Goal: Task Accomplishment & Management: Use online tool/utility

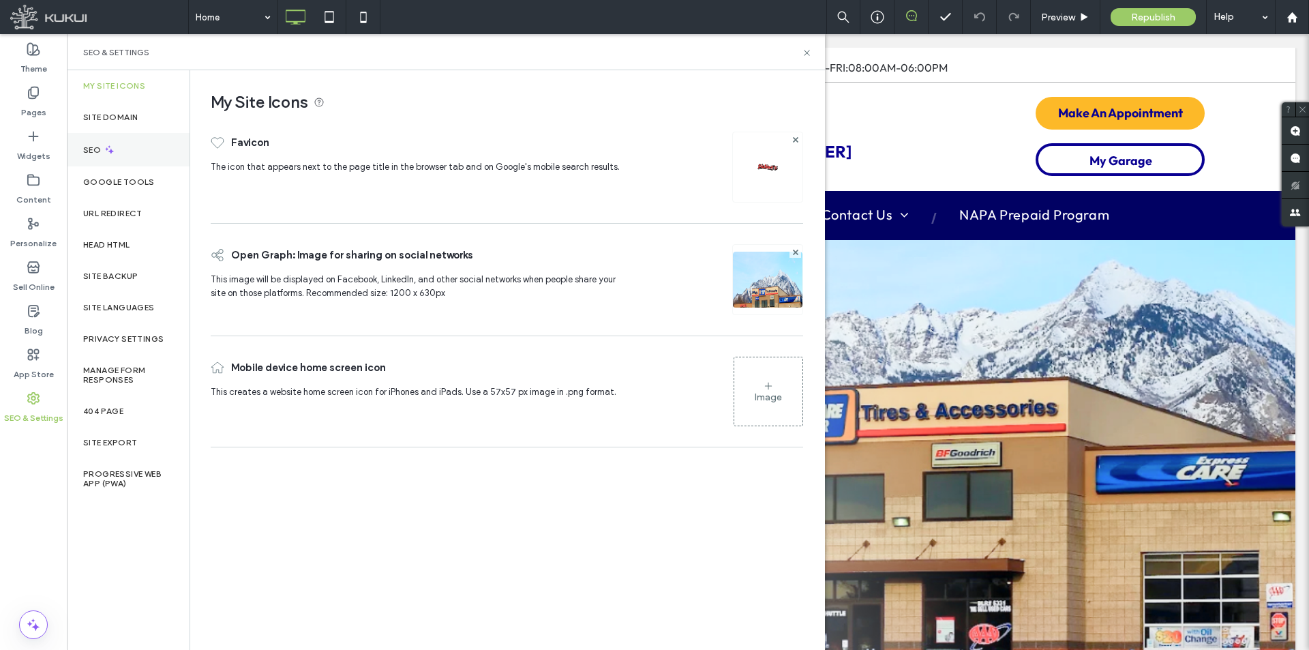
click at [135, 140] on div "SEO" at bounding box center [128, 149] width 123 height 33
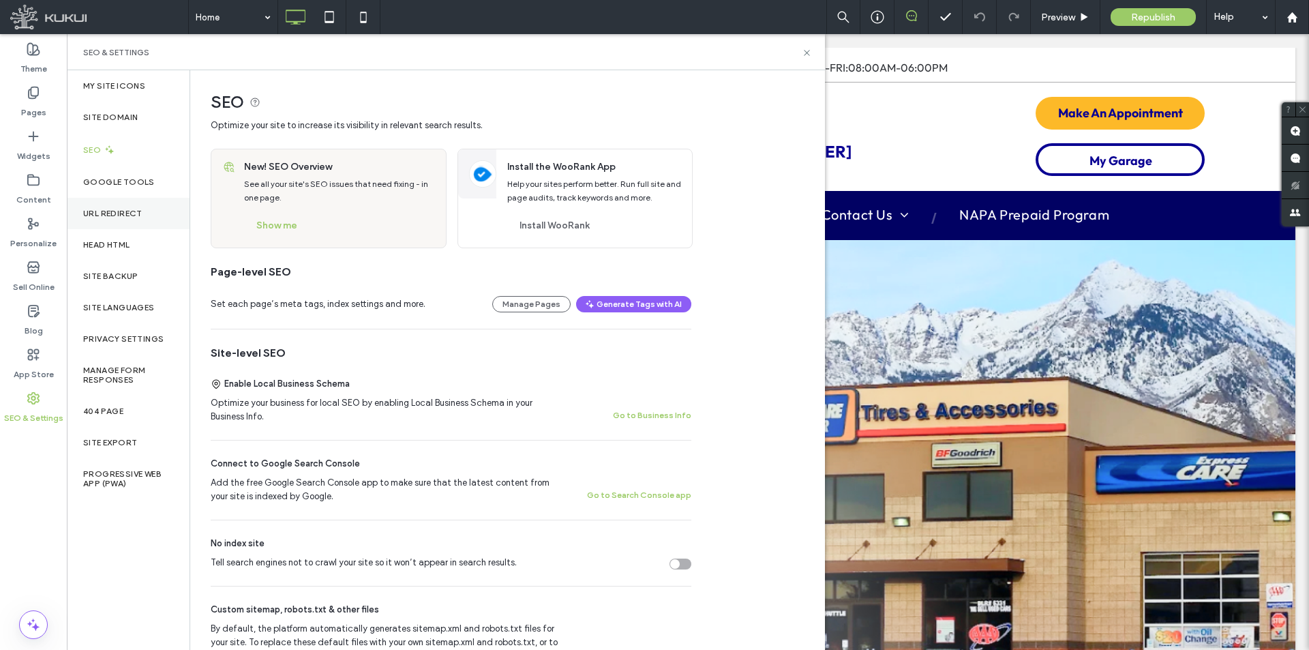
click at [143, 212] on label "URL Redirect" at bounding box center [112, 214] width 59 height 10
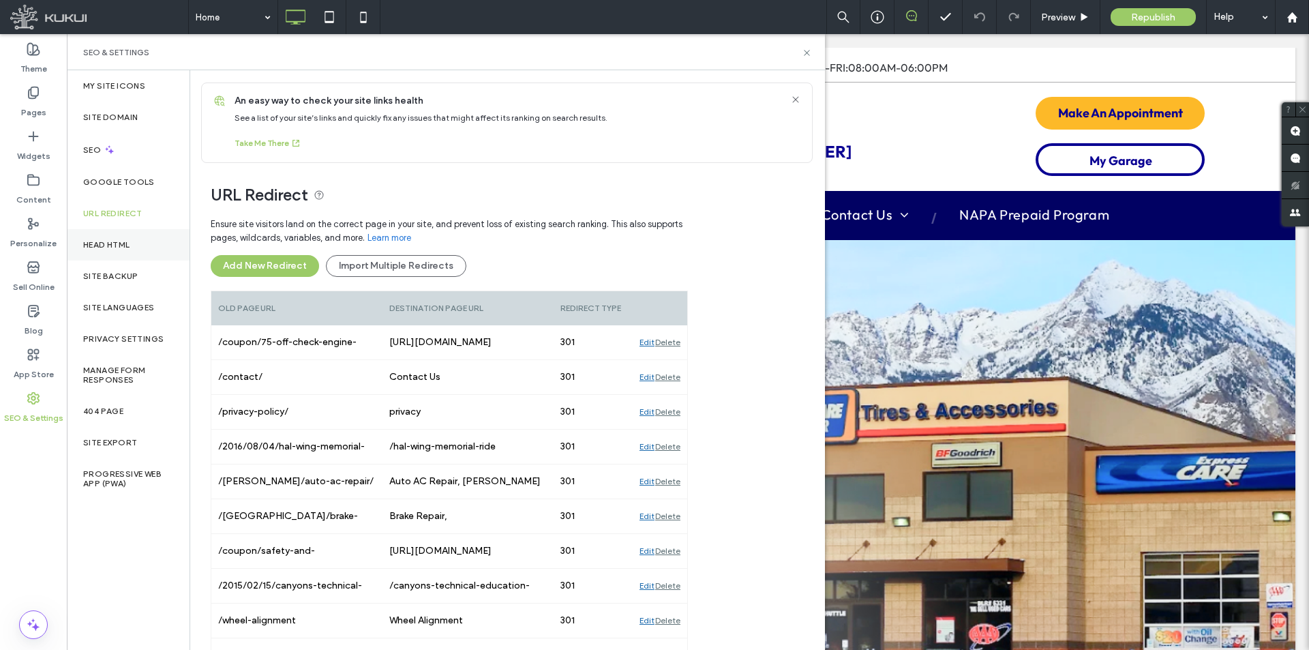
click at [142, 243] on div "Head HTML" at bounding box center [128, 244] width 123 height 31
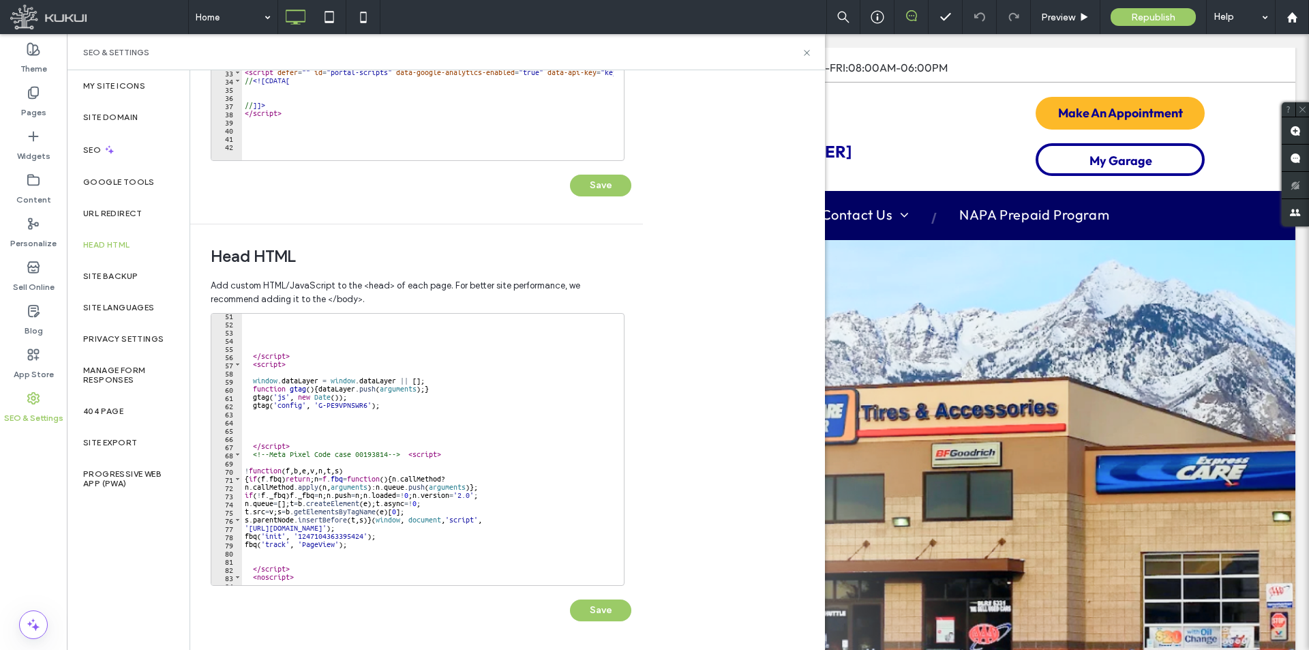
scroll to position [443, 0]
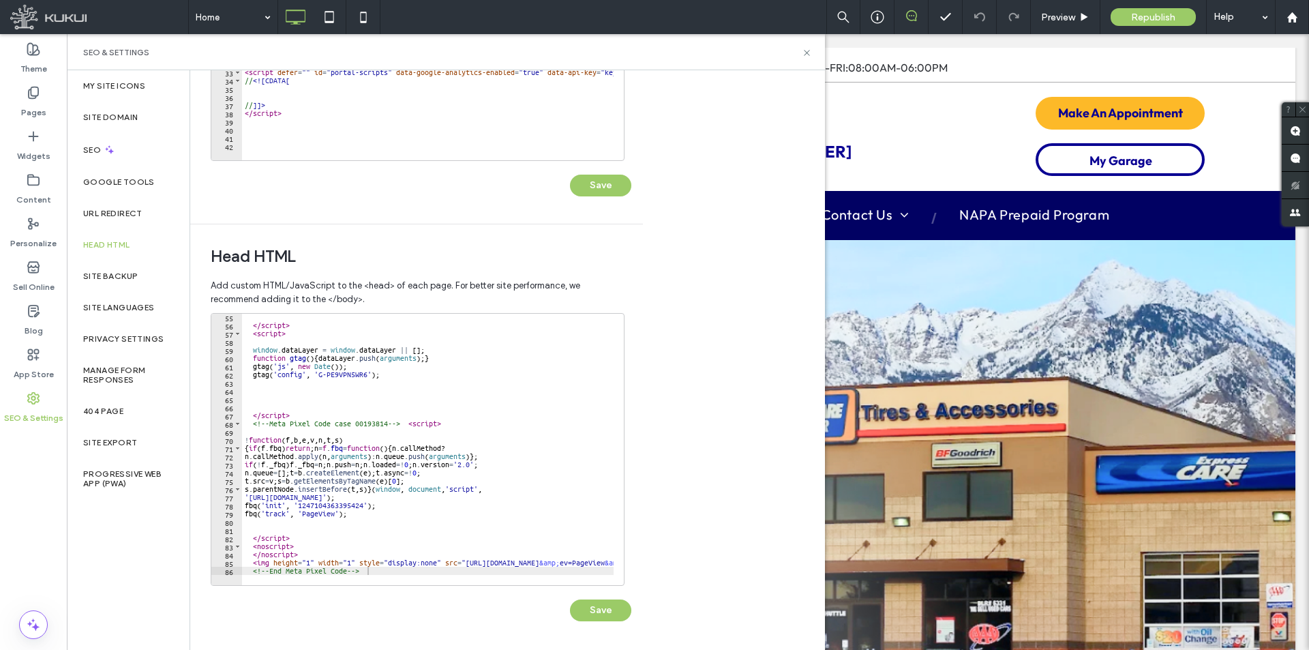
click at [534, 575] on div at bounding box center [428, 579] width 372 height 14
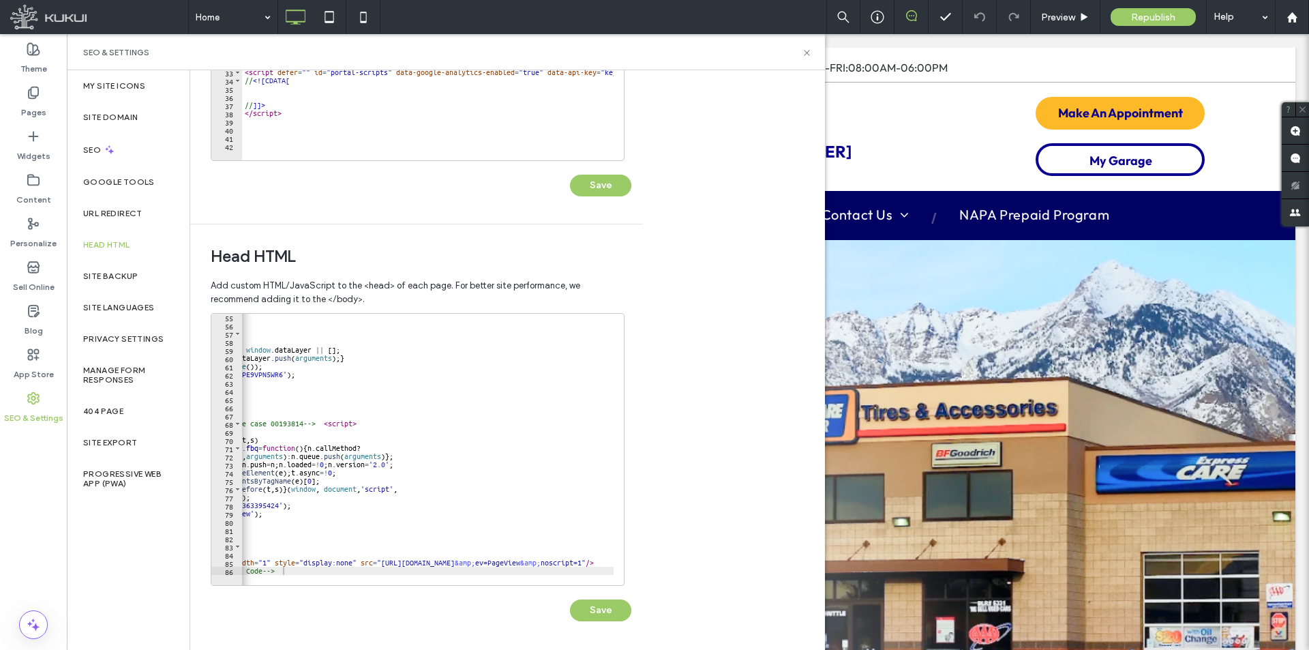
scroll to position [0, 0]
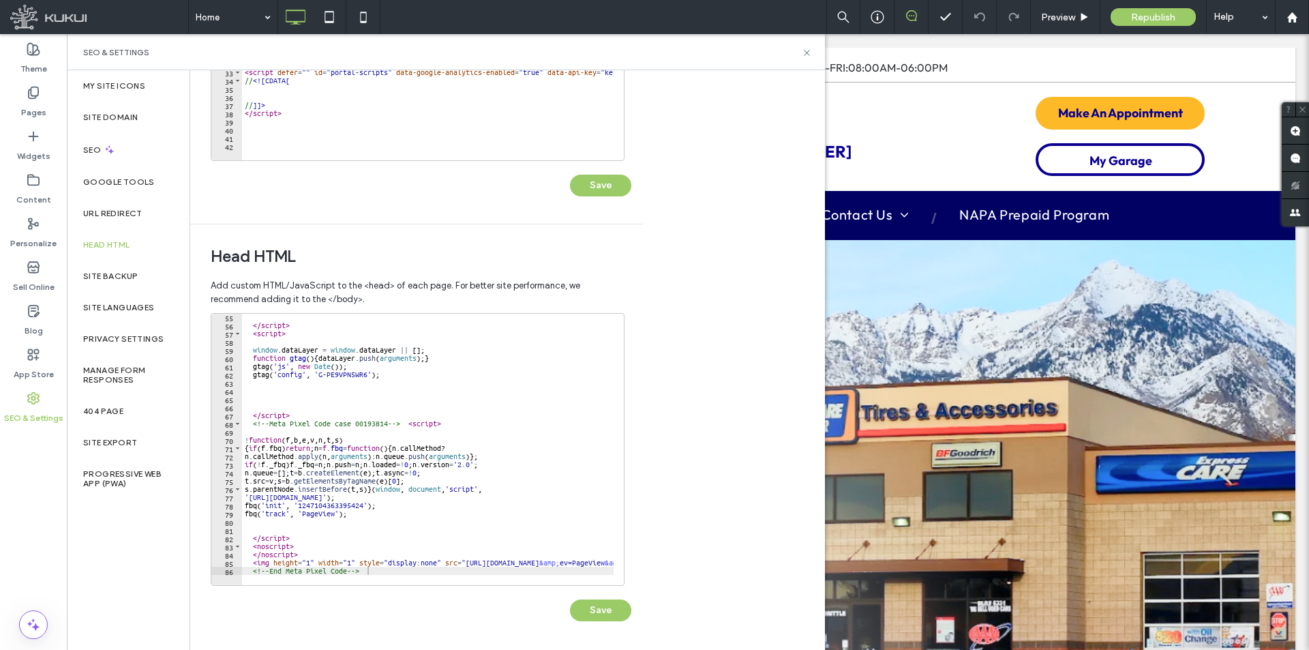
type textarea "**********"
click at [430, 570] on div "</ script > < script > window . dataLayer = window . dataLayer || [ ] ; functio…" at bounding box center [521, 452] width 558 height 278
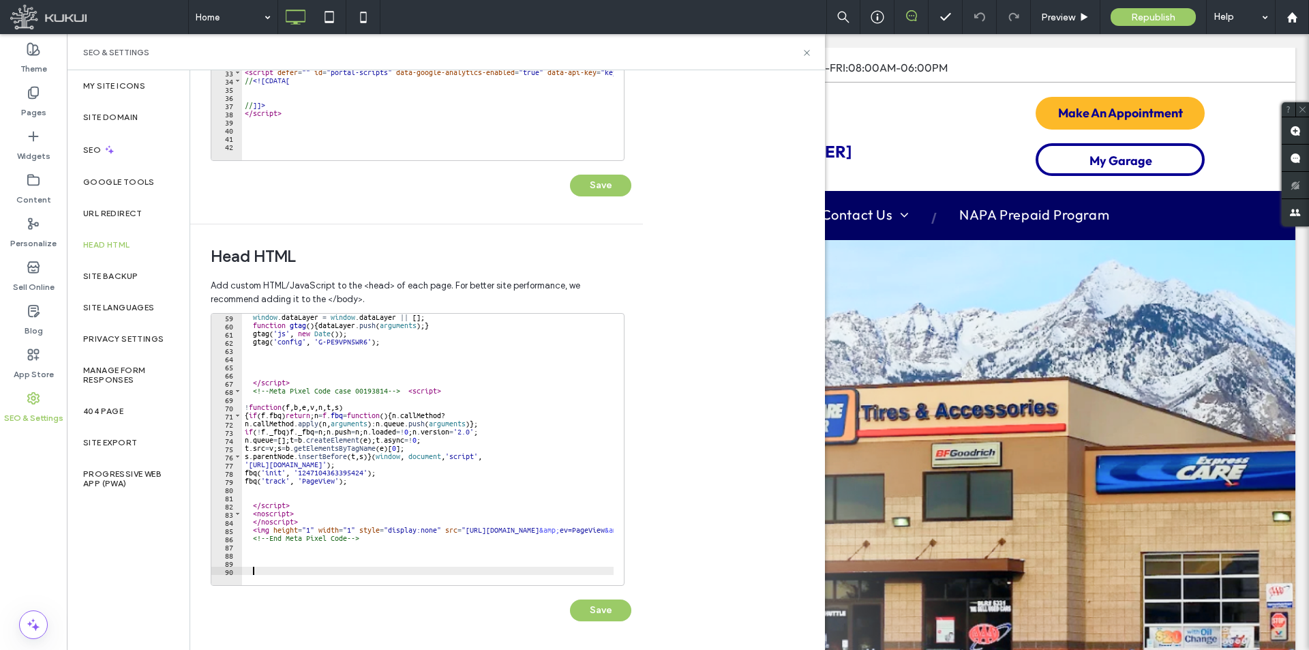
paste textarea "Cursor at row 90"
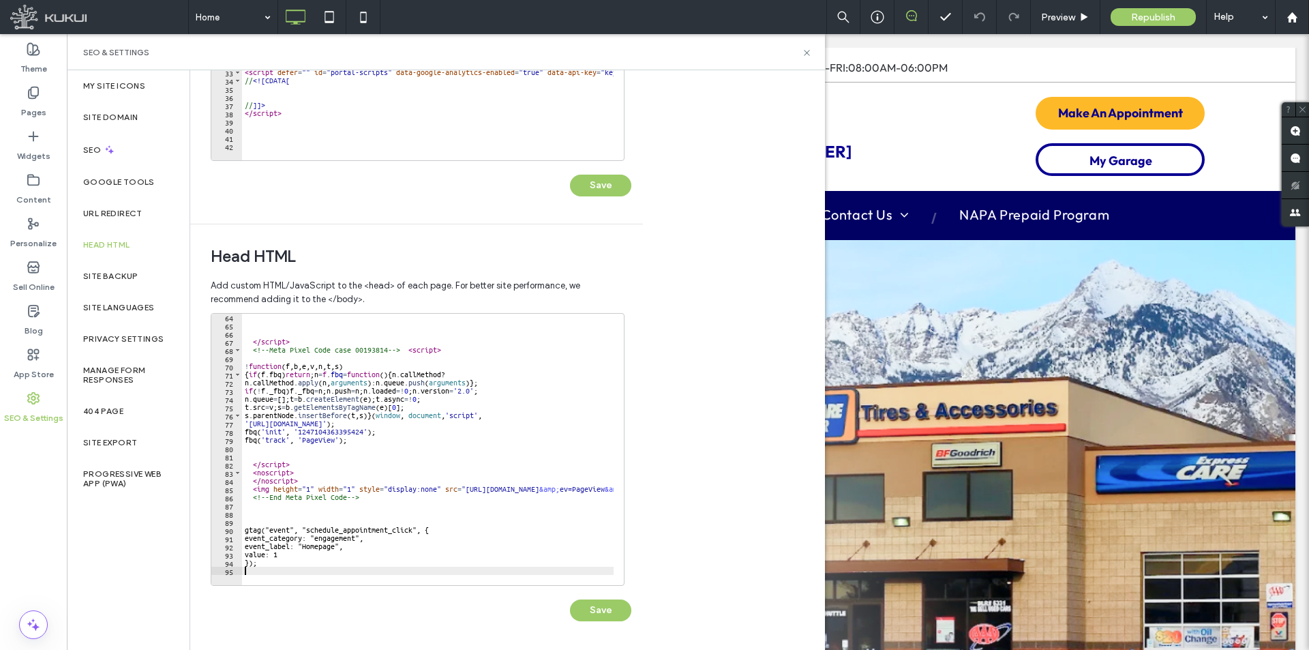
scroll to position [508, 0]
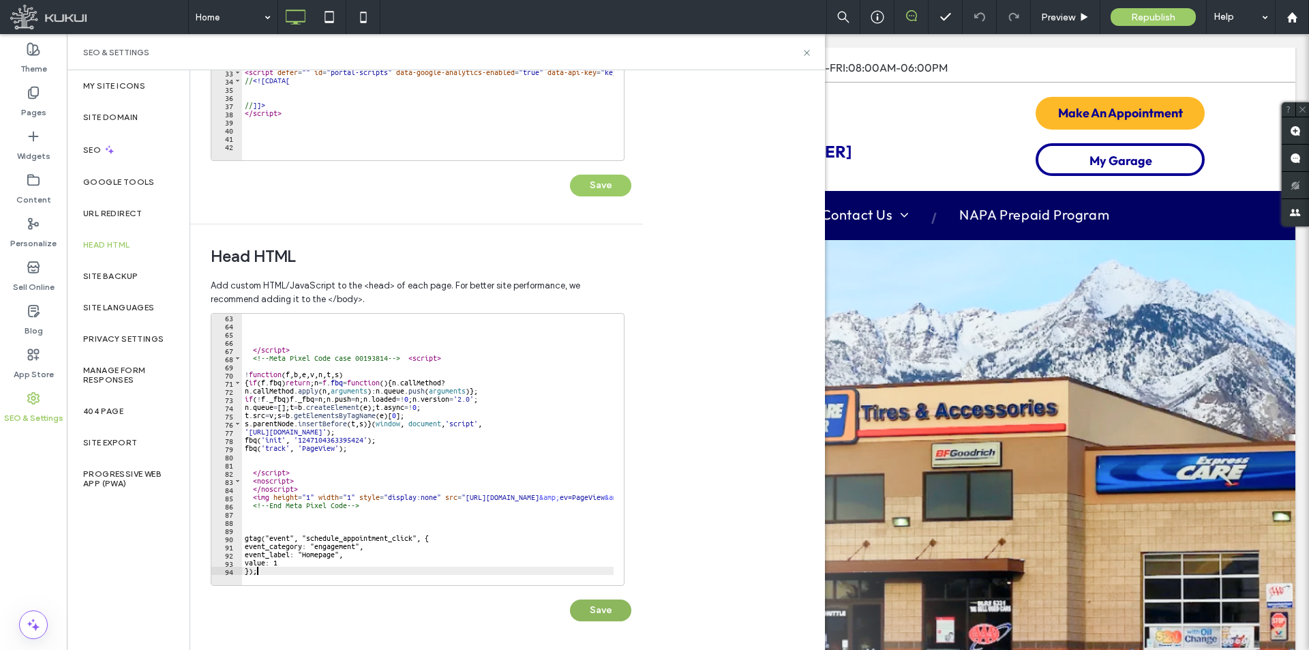
type textarea "***"
click at [576, 614] on button "Save" at bounding box center [600, 610] width 61 height 22
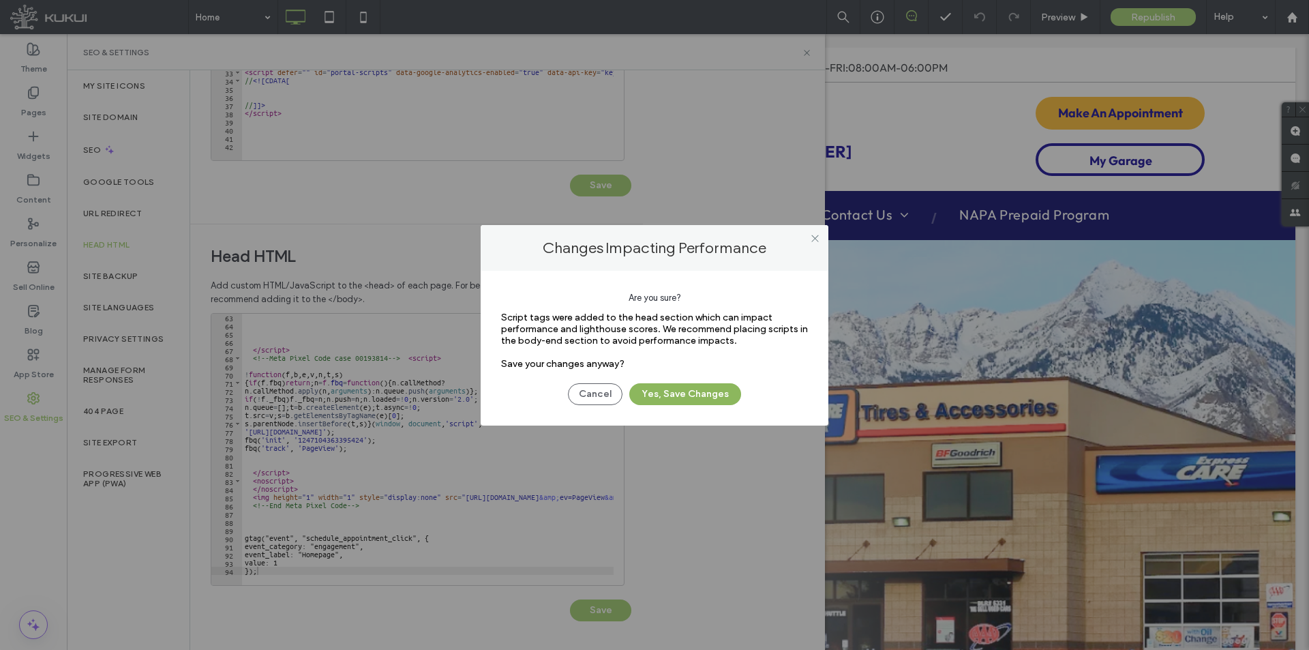
click at [679, 390] on button "Yes, Save Changes" at bounding box center [685, 394] width 112 height 22
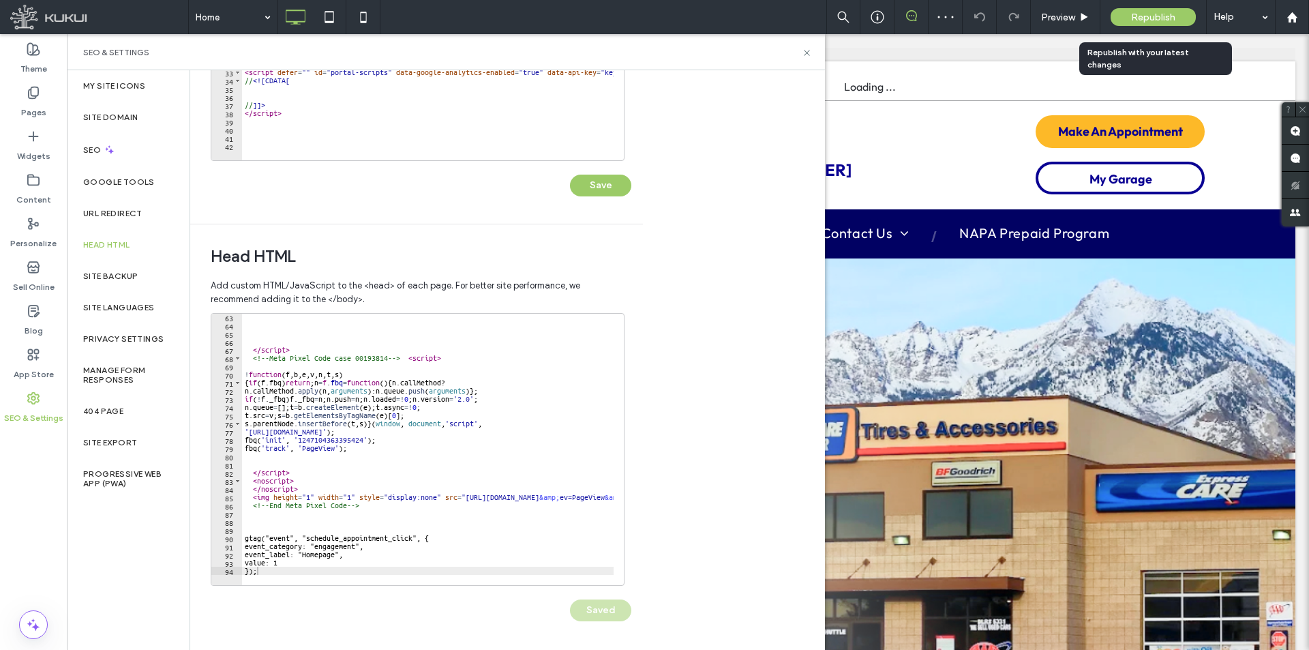
scroll to position [0, 0]
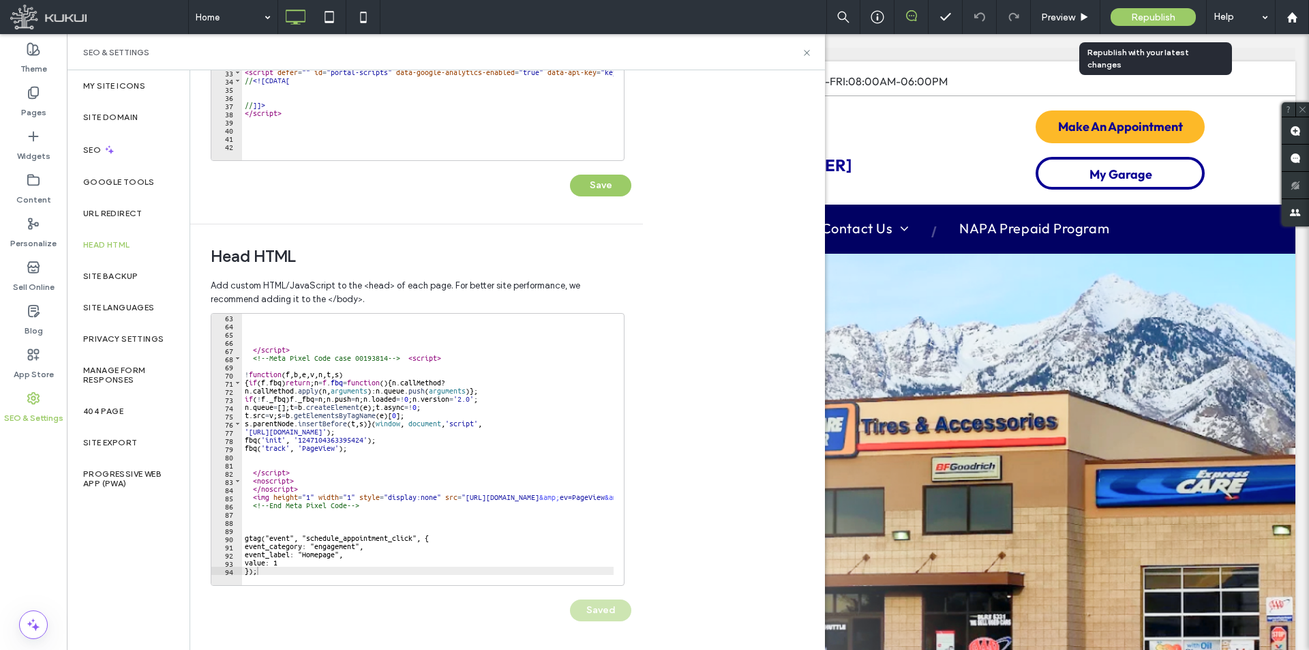
click at [1129, 20] on div "Republish" at bounding box center [1153, 17] width 85 height 18
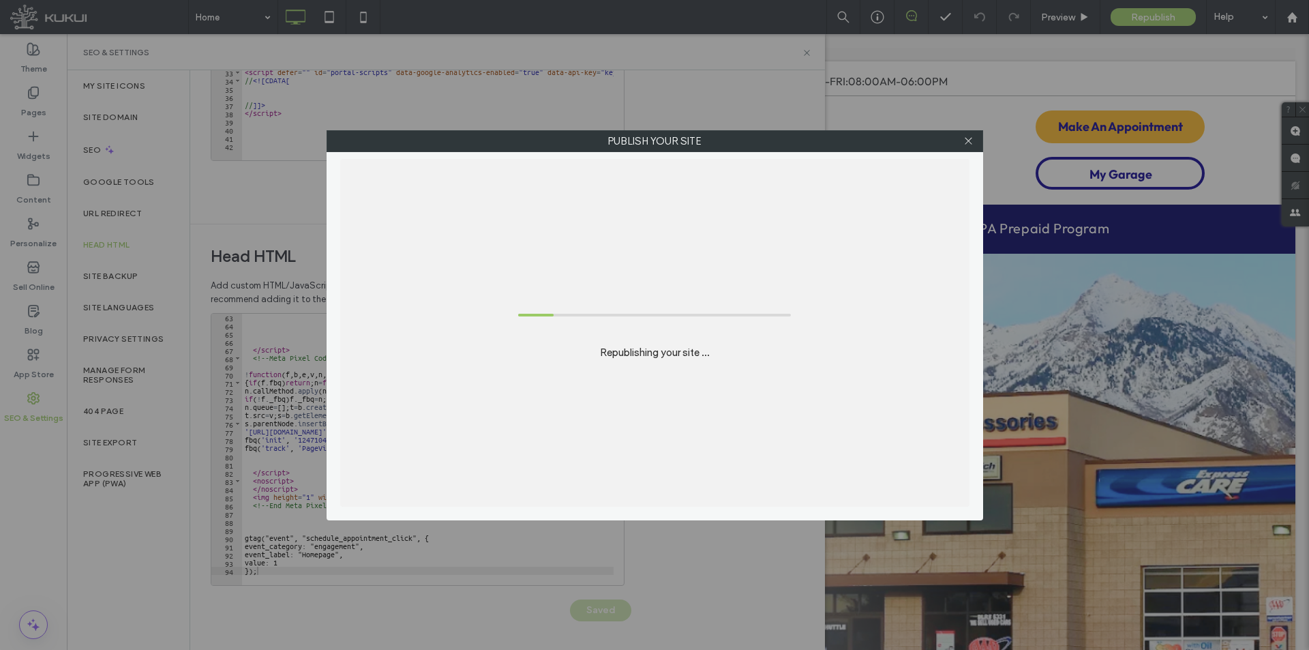
click at [807, 144] on label "Publish your site" at bounding box center [654, 141] width 655 height 20
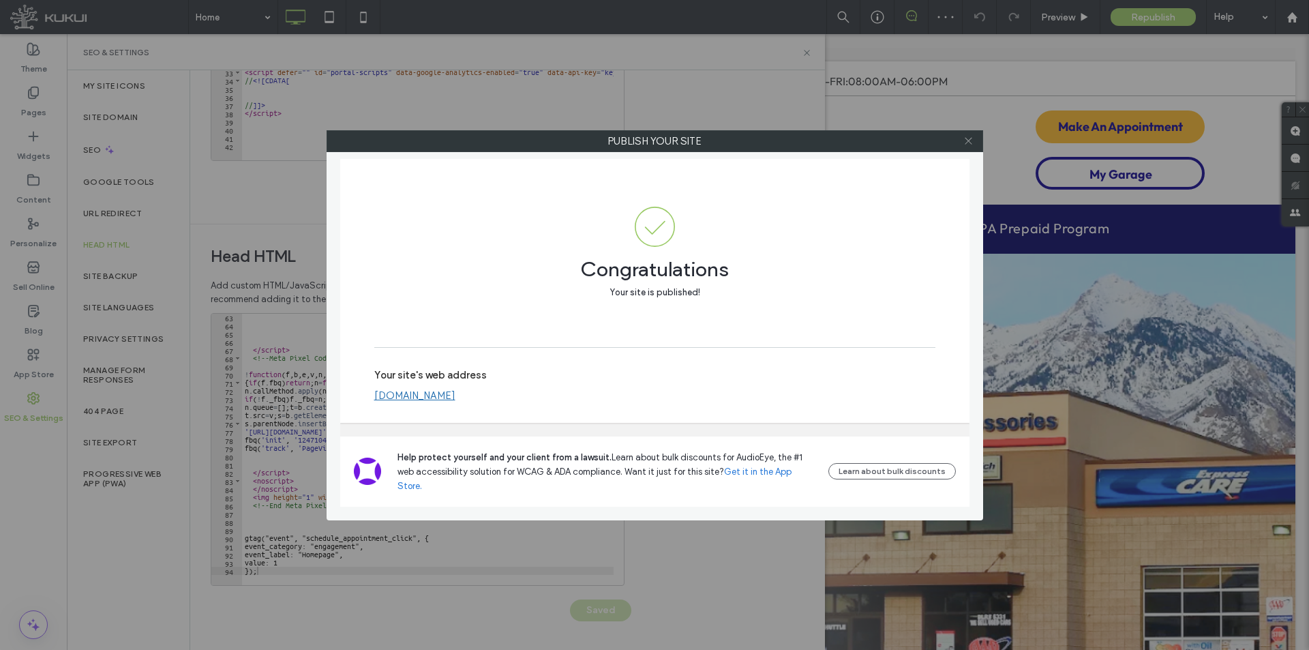
click at [967, 140] on icon at bounding box center [969, 141] width 10 height 10
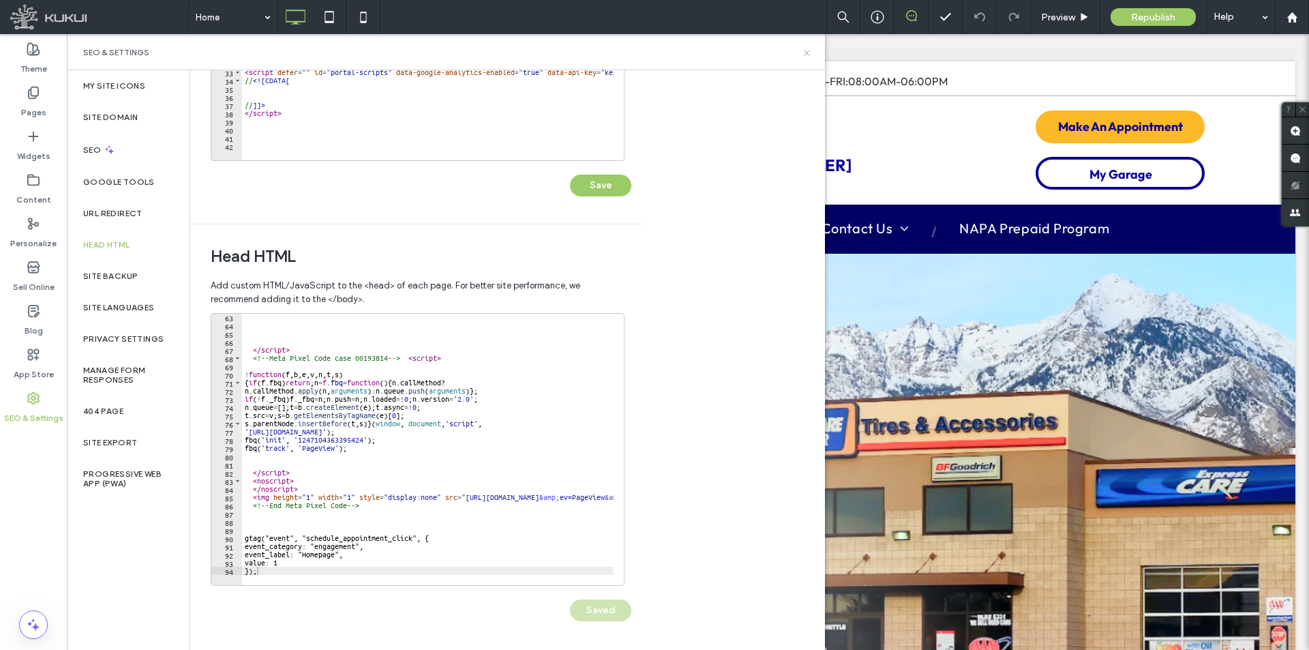
click at [809, 51] on icon at bounding box center [807, 53] width 10 height 10
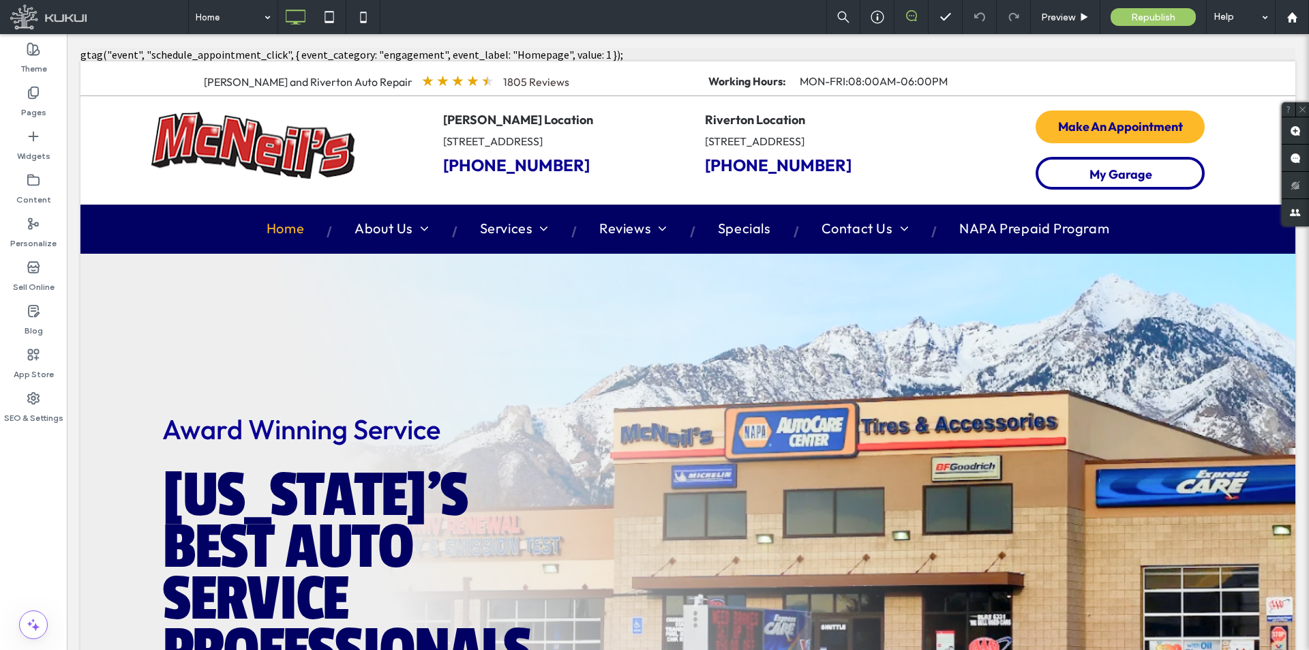
click at [40, 398] on icon at bounding box center [34, 398] width 14 height 14
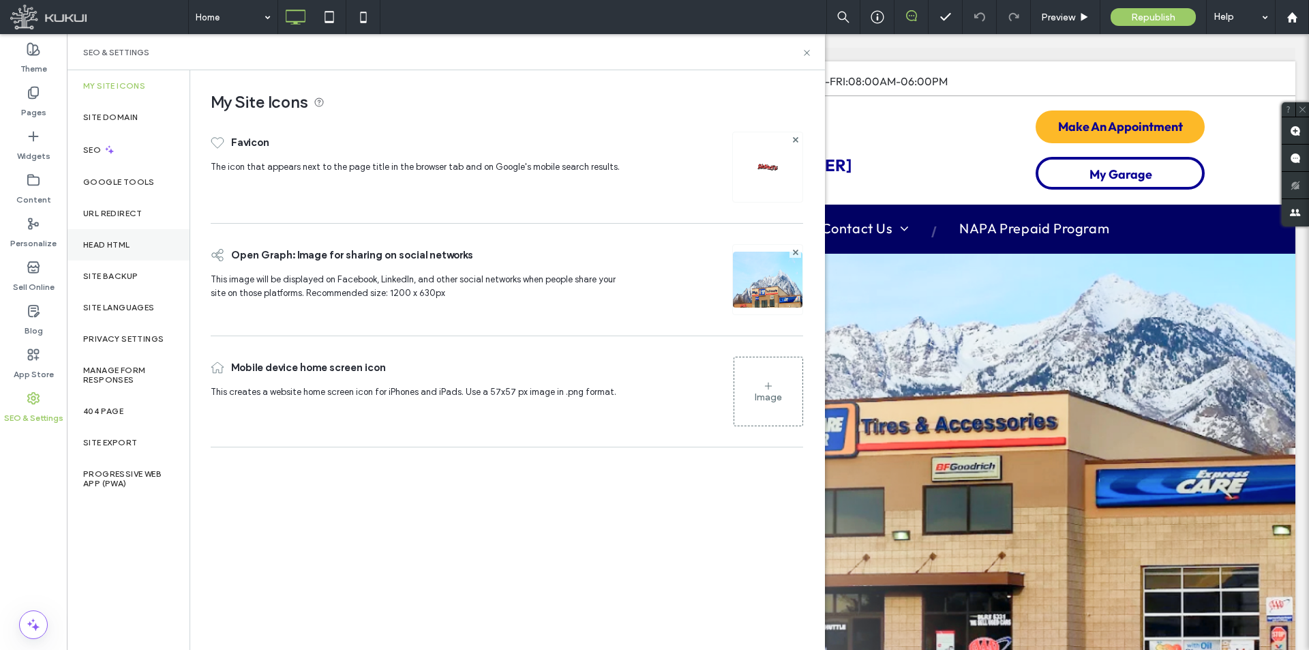
click at [138, 242] on div "Head HTML" at bounding box center [128, 244] width 123 height 31
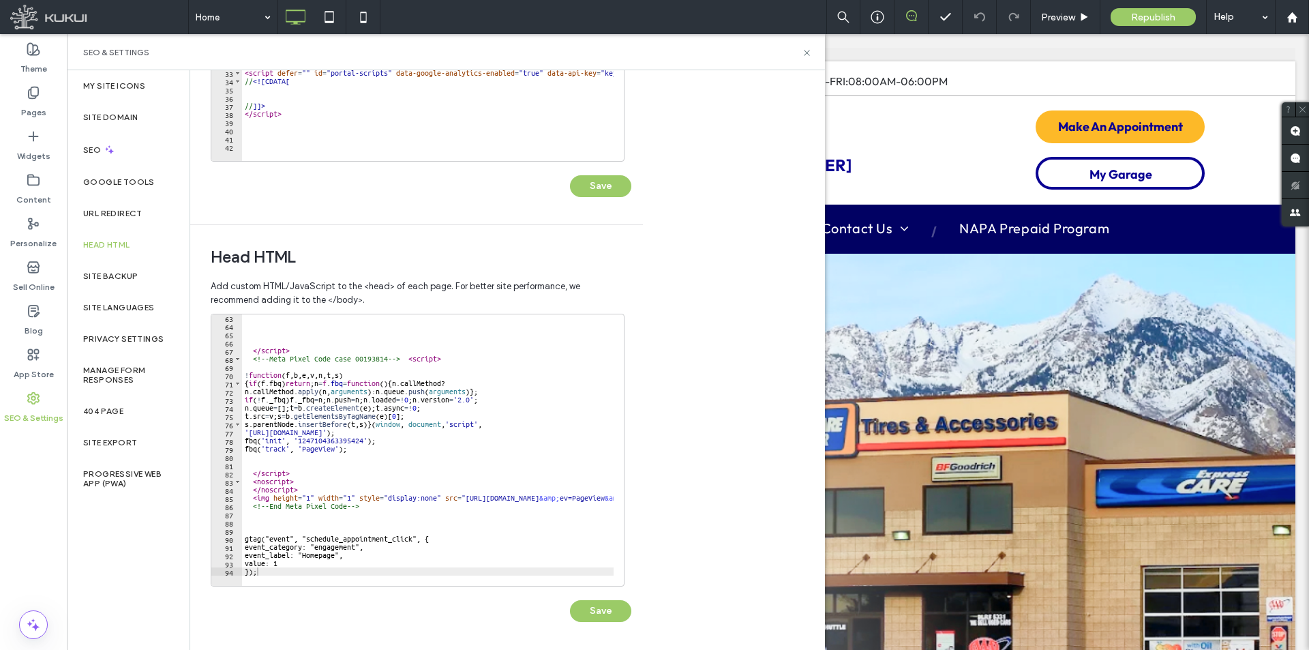
scroll to position [284, 0]
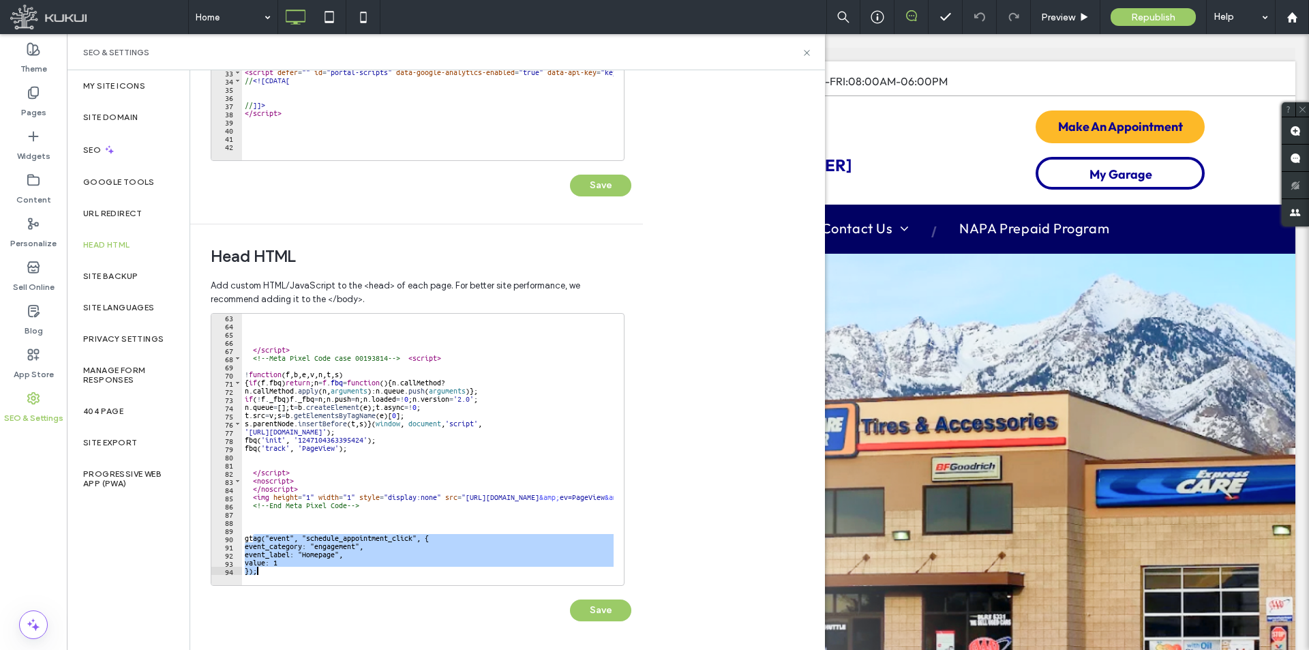
drag, startPoint x: 252, startPoint y: 540, endPoint x: 363, endPoint y: 576, distance: 116.0
click at [363, 576] on div "**********" at bounding box center [418, 449] width 414 height 273
type textarea "******** ***"
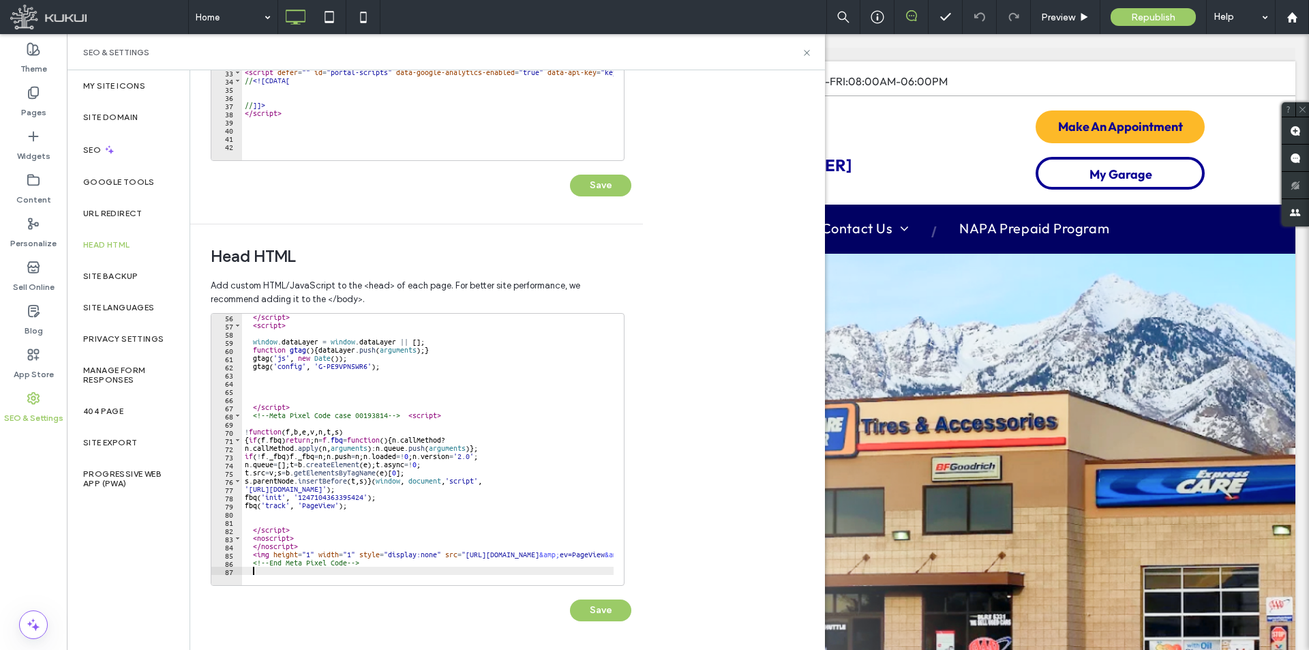
scroll to position [451, 0]
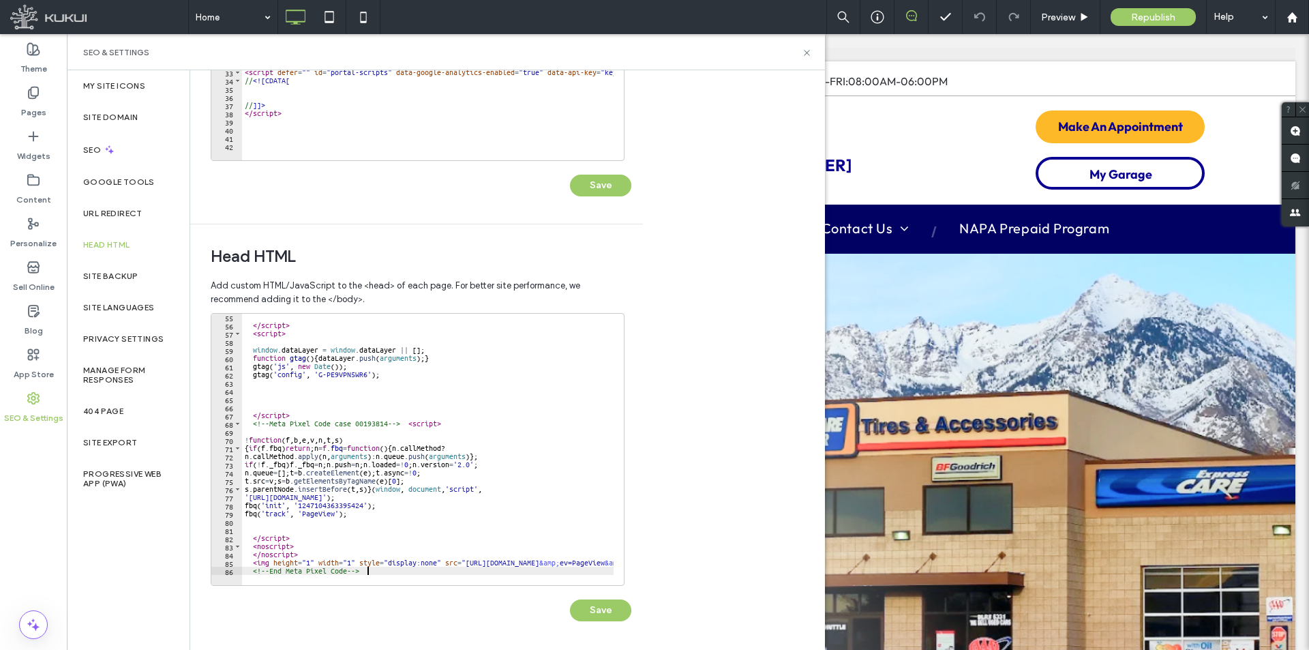
type textarea "**********"
click at [594, 608] on button "Save" at bounding box center [600, 610] width 61 height 22
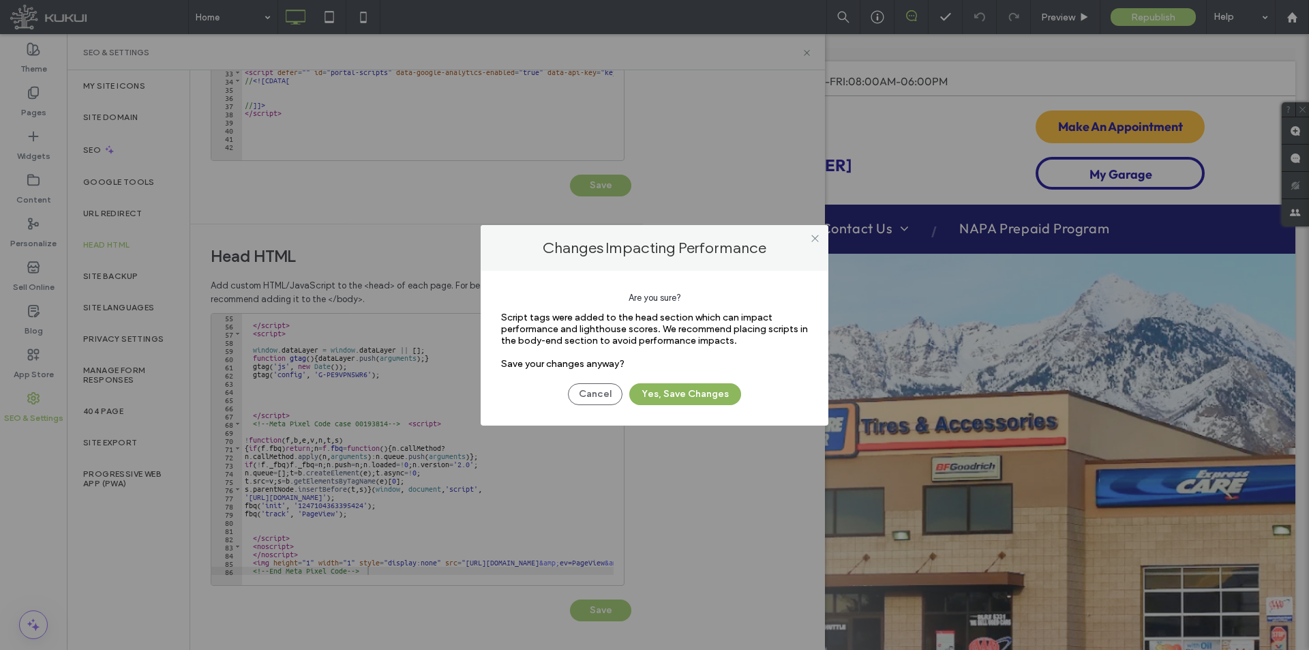
click at [683, 404] on button "Yes, Save Changes" at bounding box center [685, 394] width 112 height 22
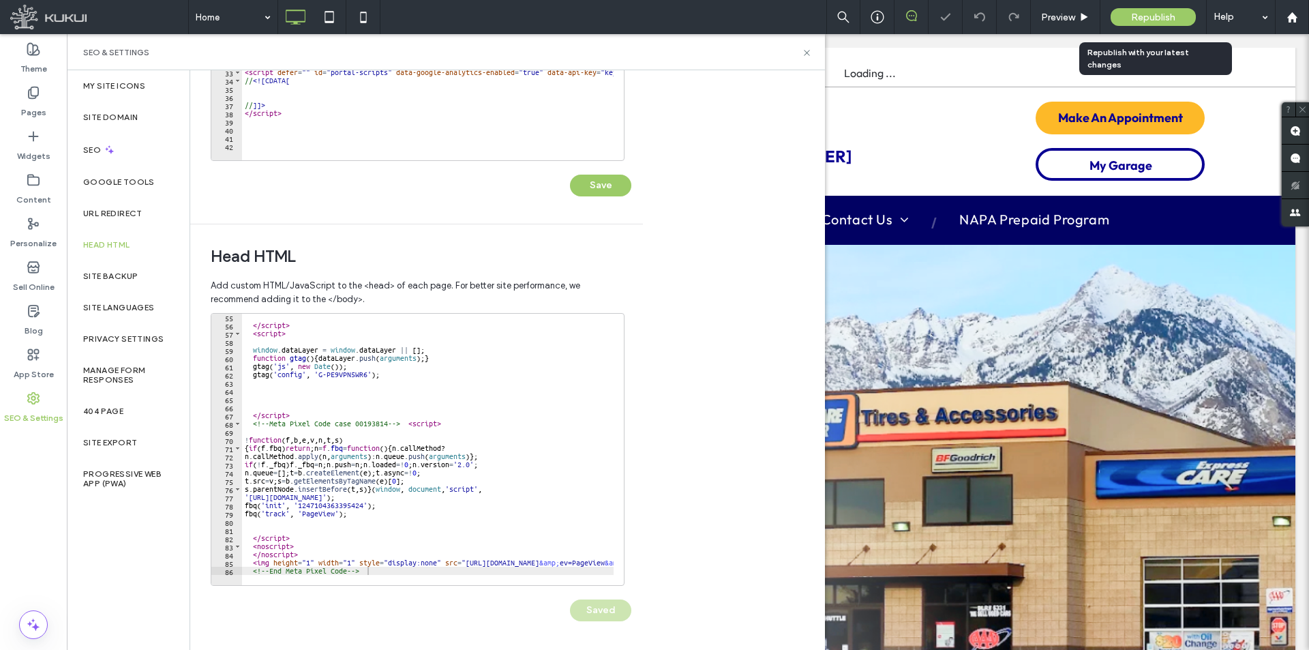
scroll to position [0, 0]
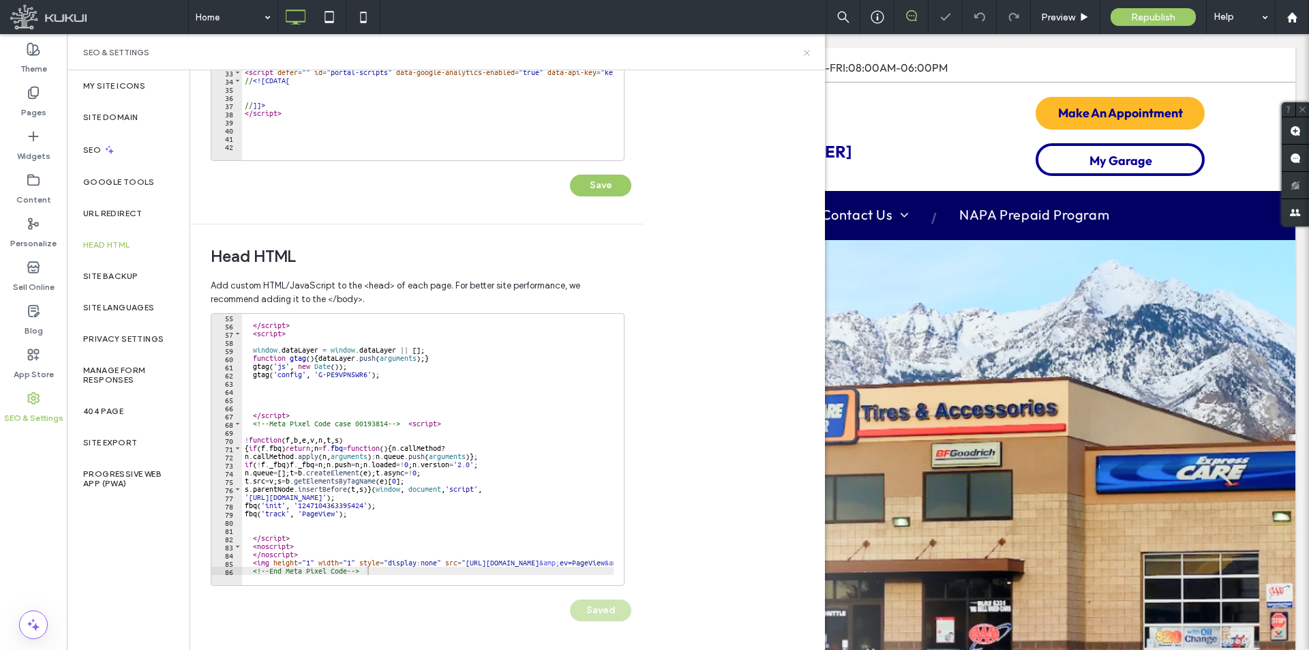
drag, startPoint x: 806, startPoint y: 52, endPoint x: 805, endPoint y: 11, distance: 40.9
click at [806, 52] on use at bounding box center [806, 52] width 5 height 5
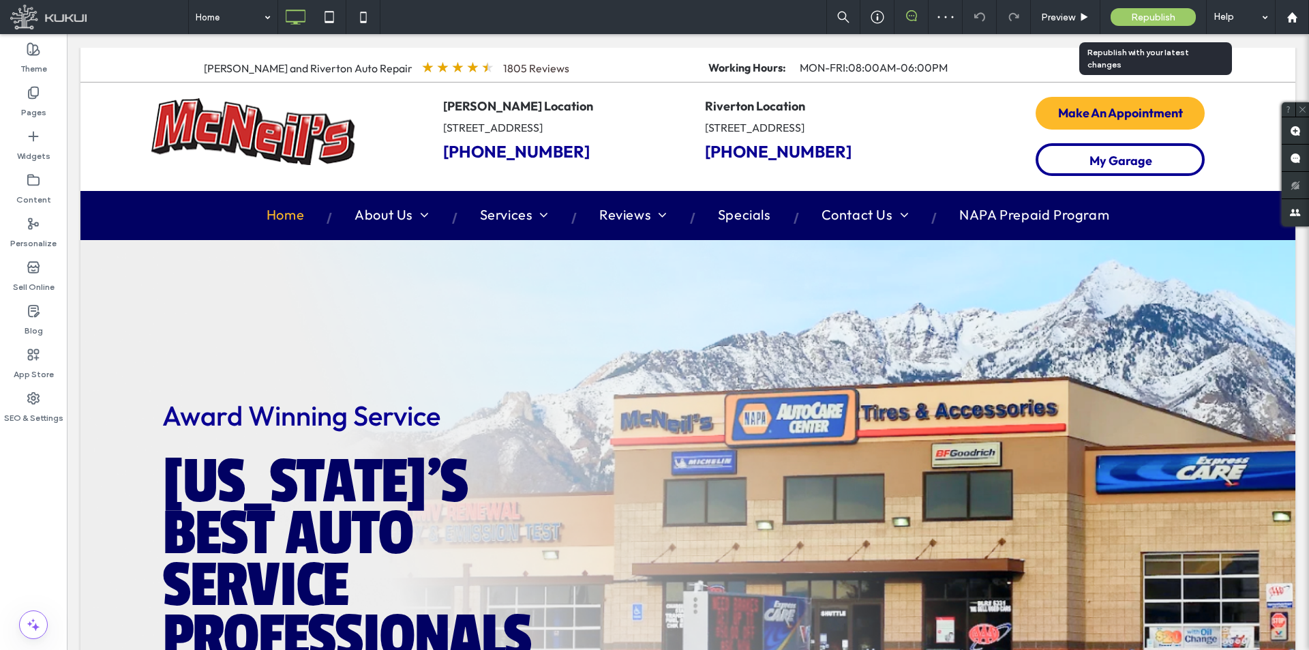
click at [1145, 13] on span "Republish" at bounding box center [1153, 18] width 44 height 12
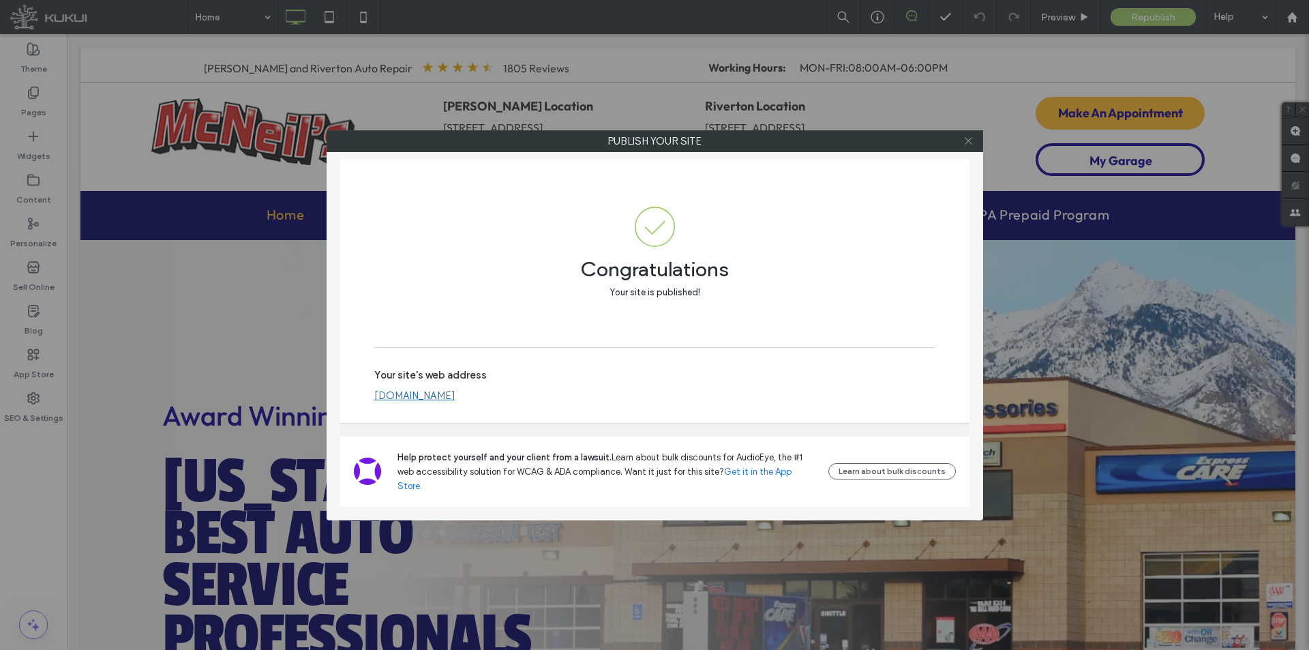
click at [967, 143] on use at bounding box center [968, 141] width 7 height 7
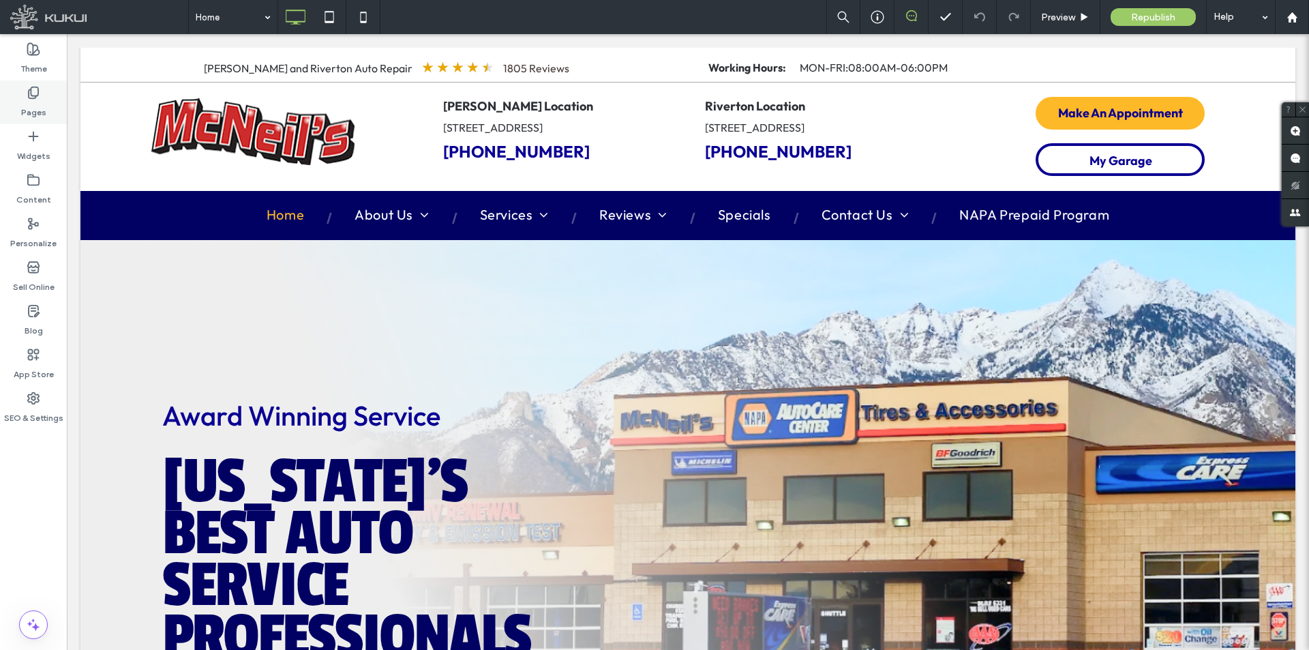
click at [38, 117] on label "Pages" at bounding box center [33, 109] width 25 height 19
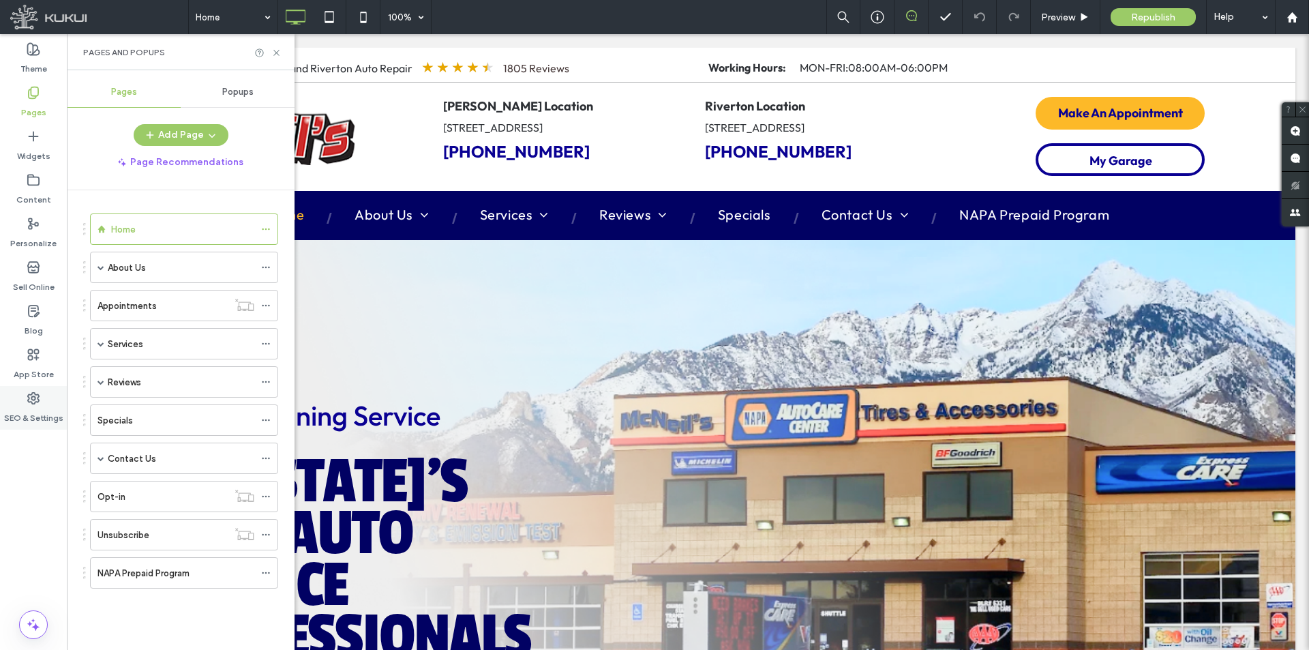
click at [40, 392] on icon at bounding box center [34, 398] width 14 height 14
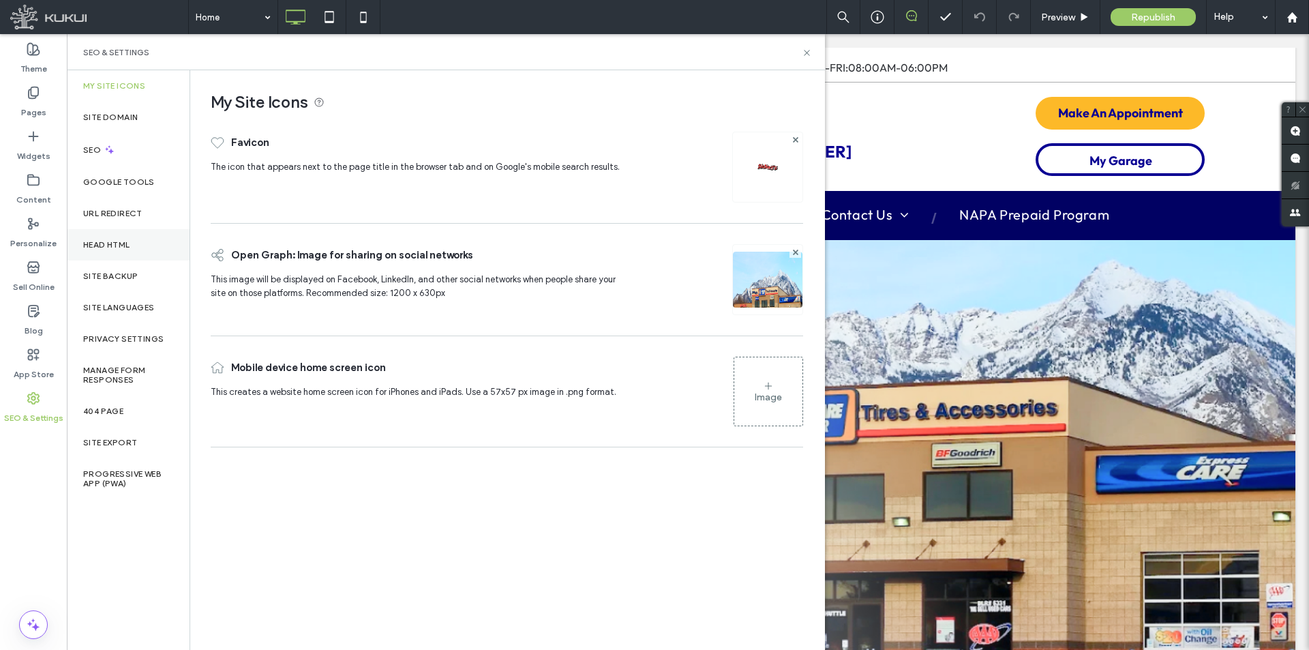
click at [130, 247] on label "Head HTML" at bounding box center [106, 245] width 47 height 10
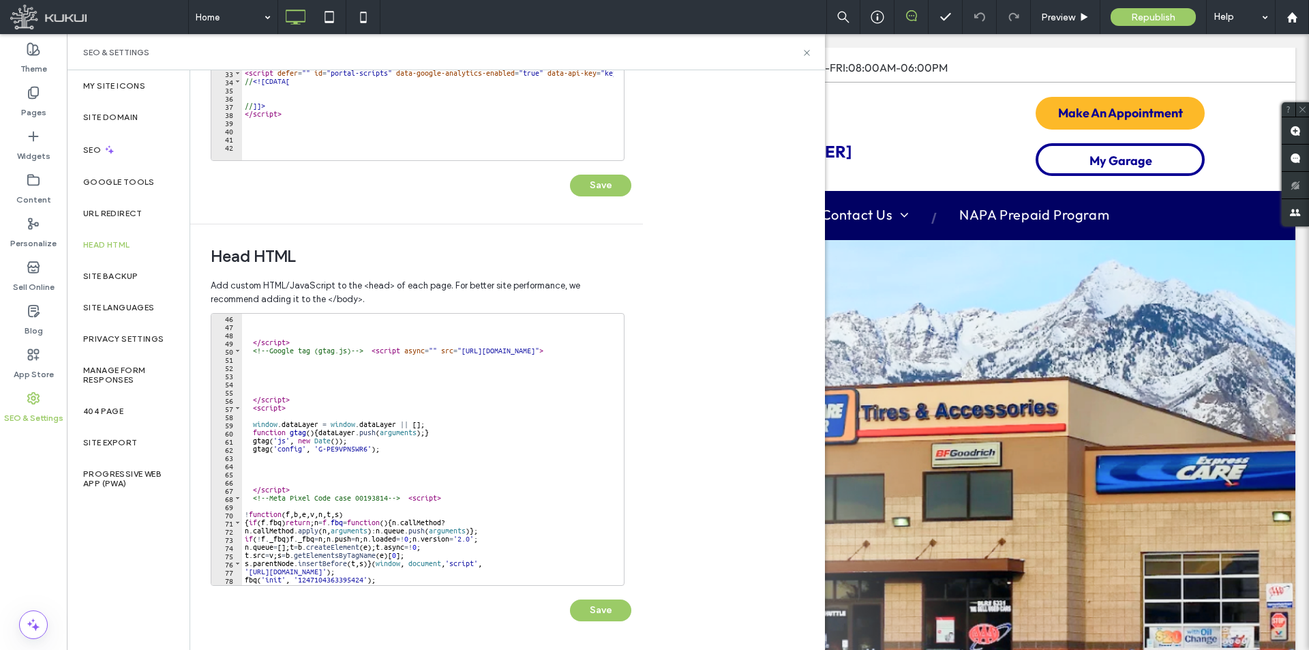
scroll to position [443, 0]
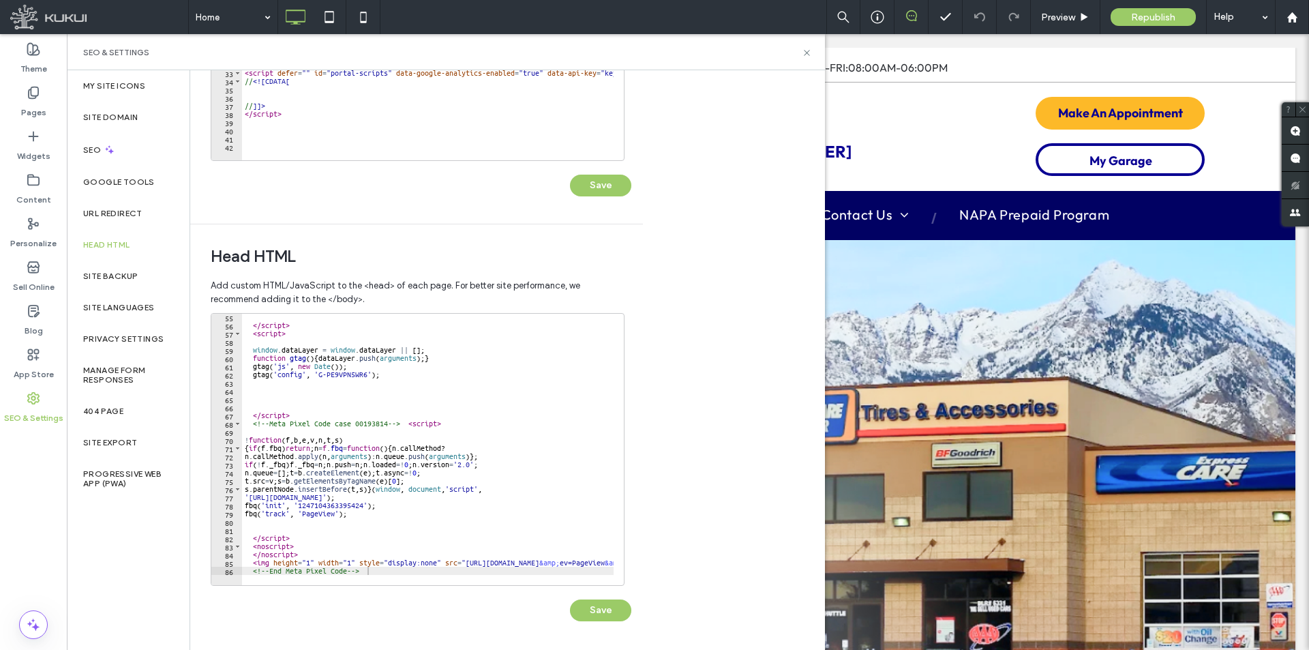
click at [530, 566] on div "</ script > < script > window . dataLayer = window . dataLayer || [ ] ; functio…" at bounding box center [521, 452] width 558 height 278
click at [530, 569] on div "</ script > < script > window . dataLayer = window . dataLayer || [ ] ; functio…" at bounding box center [521, 452] width 558 height 278
type textarea "**********"
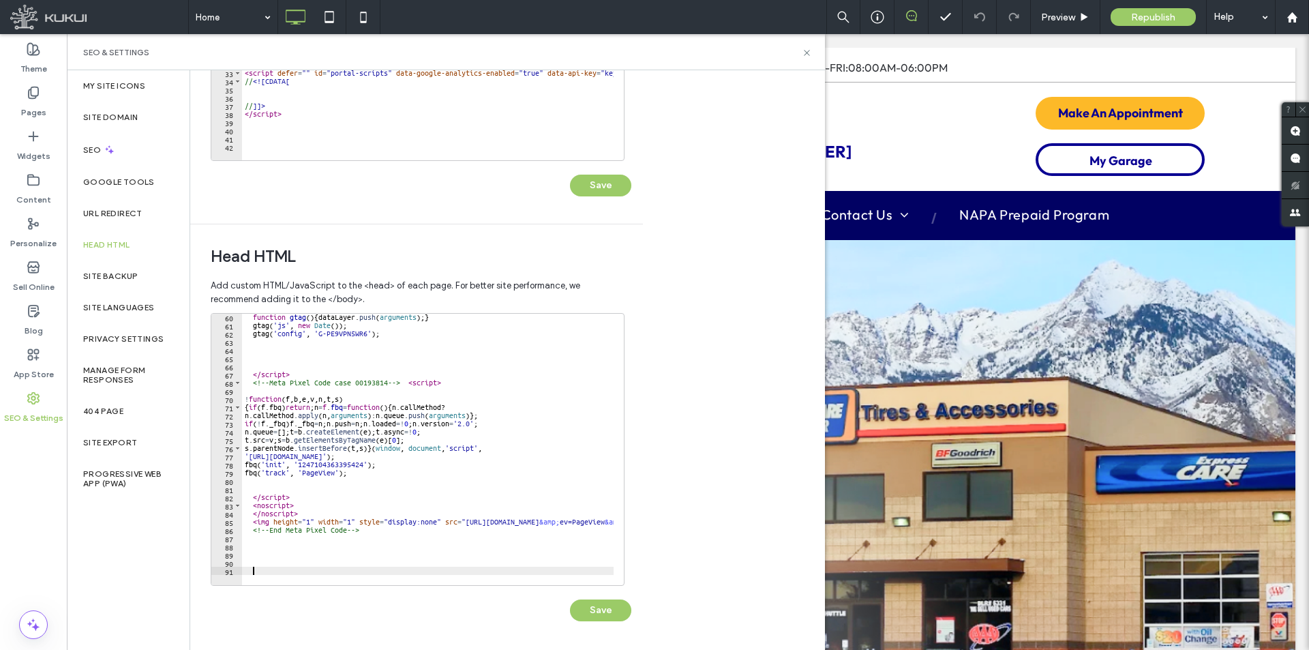
paste textarea "Cursor at row 91"
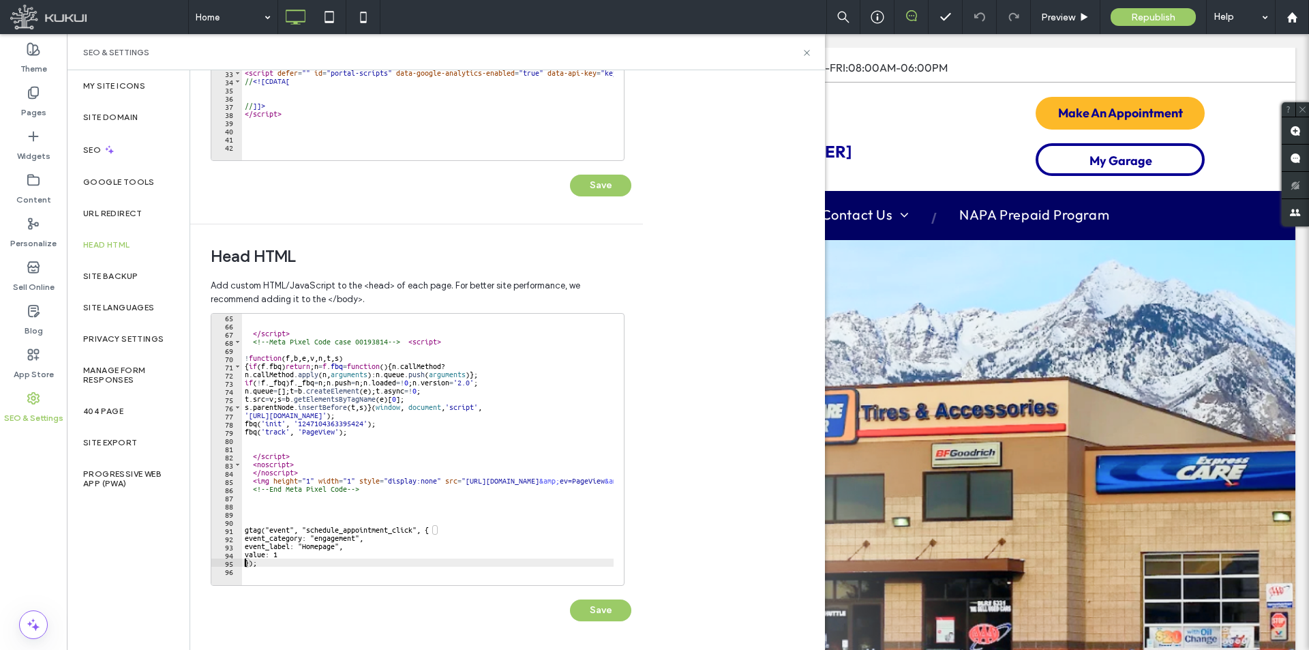
scroll to position [516, 0]
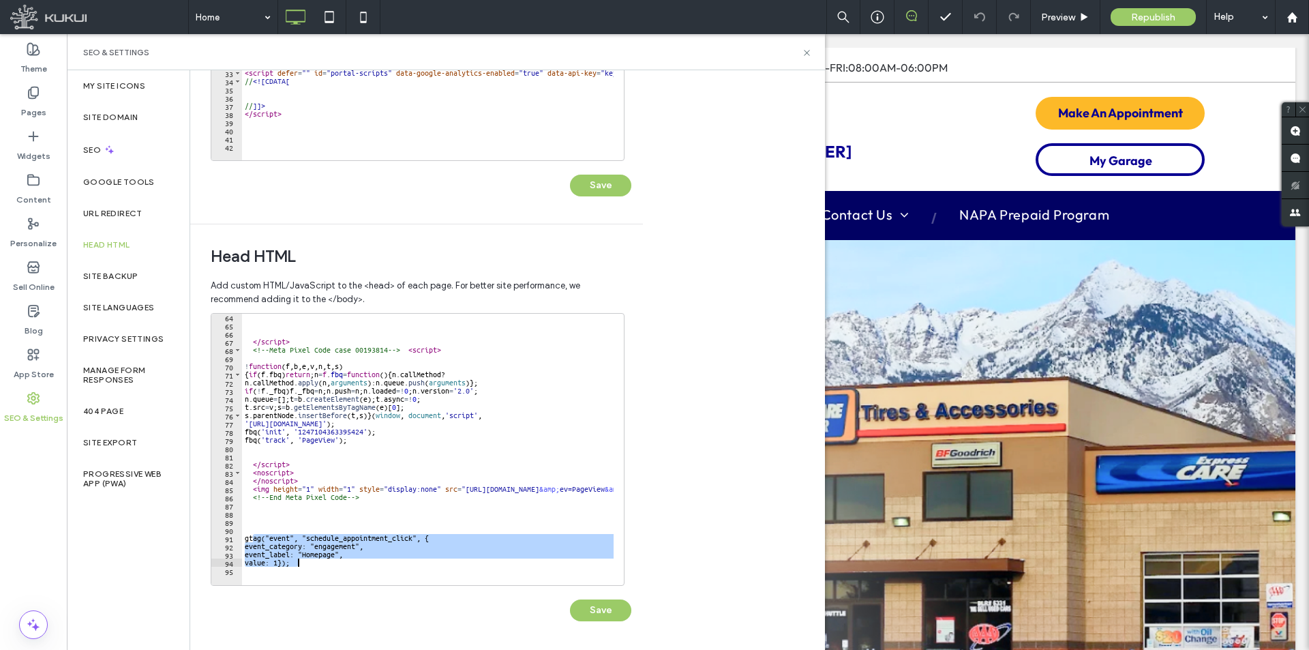
drag, startPoint x: 258, startPoint y: 542, endPoint x: 367, endPoint y: 566, distance: 111.2
click at [367, 566] on div "</ script > <!-- Meta Pixel Code case 00193814 --> < script > ! function ( f , …" at bounding box center [521, 452] width 558 height 278
type textarea "**********"
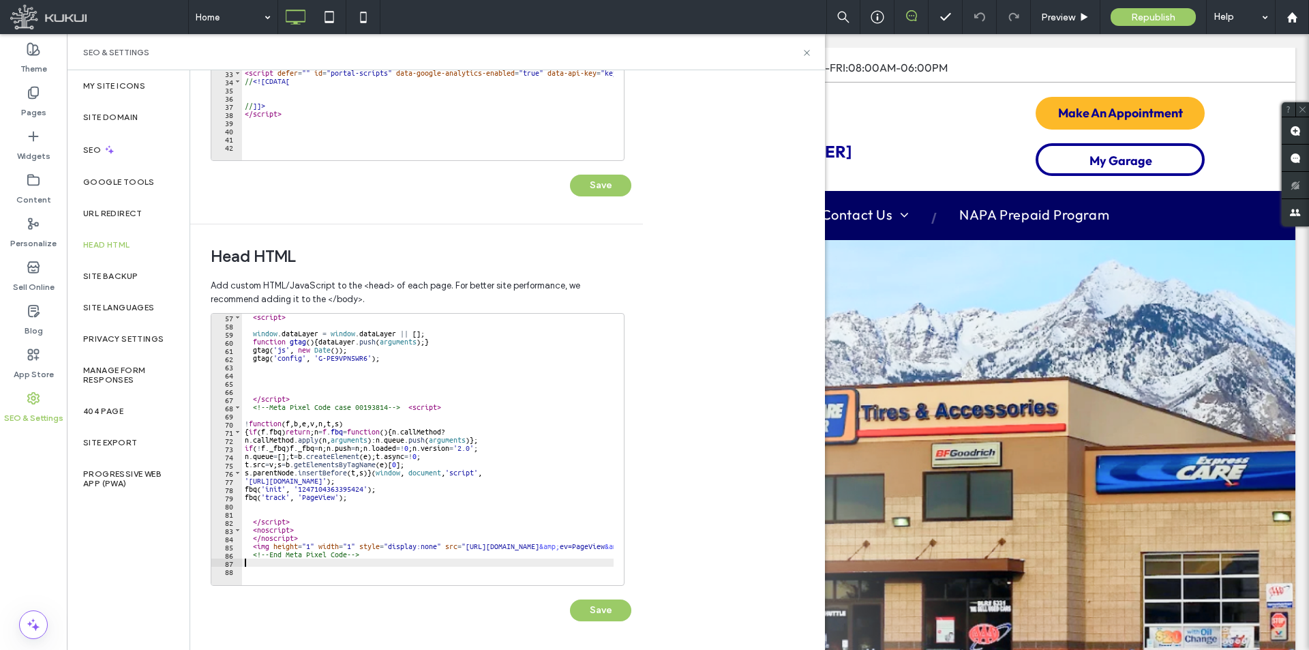
type textarea "**********"
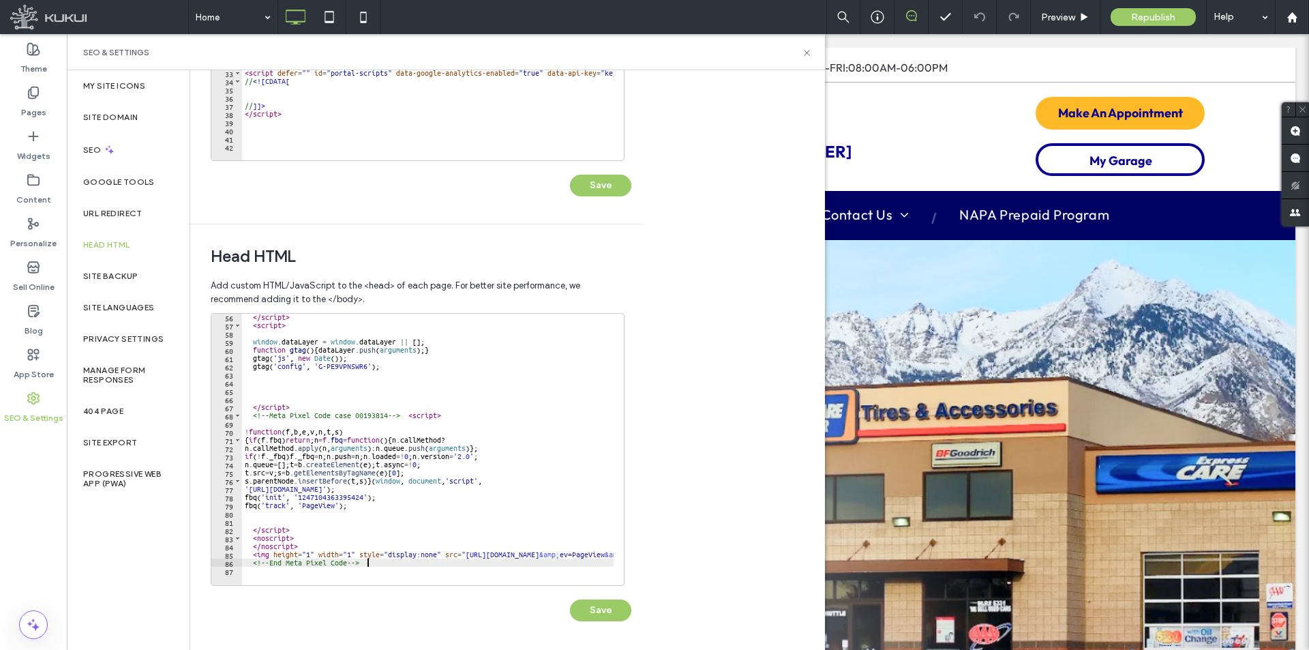
click at [689, 317] on div "**********" at bounding box center [507, 360] width 635 height 580
drag, startPoint x: 811, startPoint y: 56, endPoint x: 679, endPoint y: 1, distance: 143.4
click at [811, 56] on icon at bounding box center [807, 53] width 10 height 10
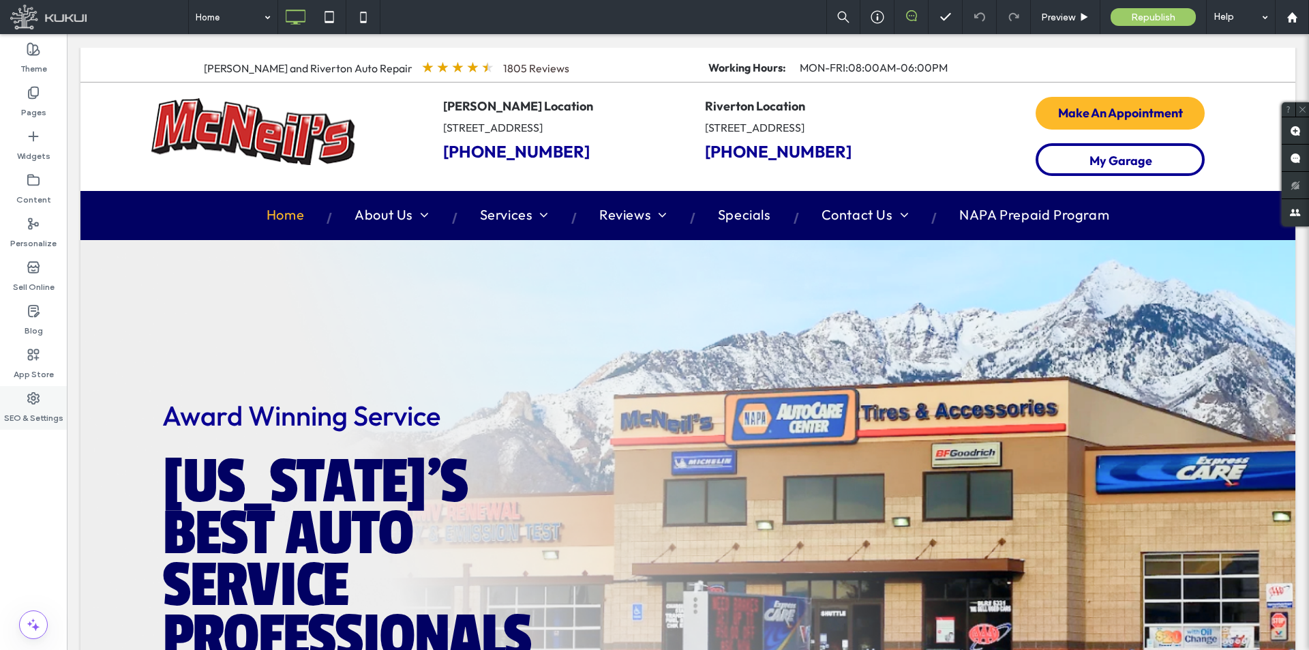
click at [31, 402] on use at bounding box center [33, 398] width 11 height 11
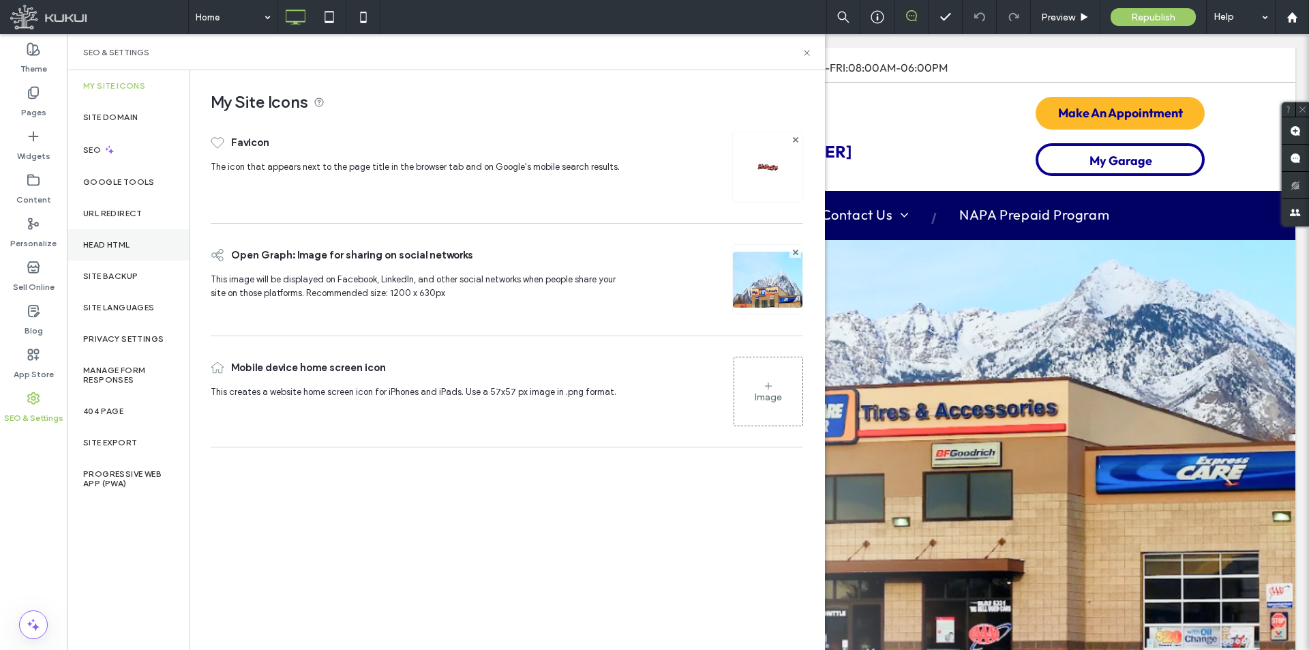
click at [147, 241] on div "Head HTML" at bounding box center [128, 244] width 123 height 31
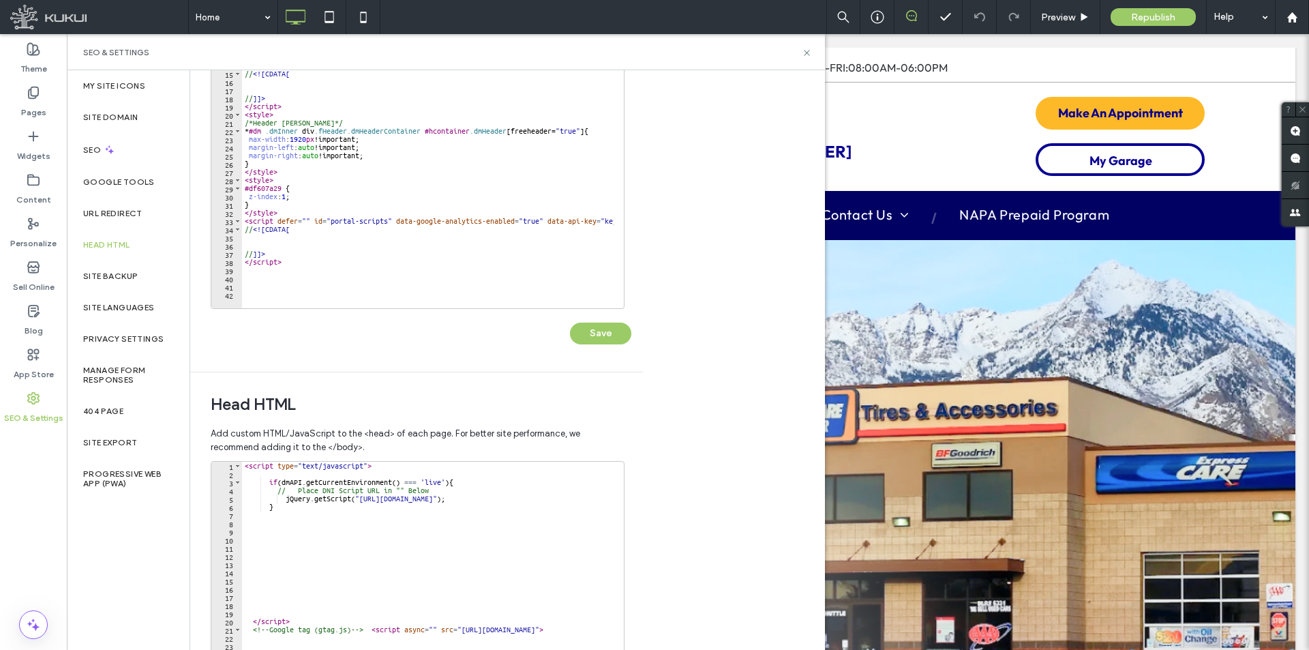
scroll to position [83, 0]
click at [415, 295] on div at bounding box center [621, 302] width 758 height 14
click at [411, 295] on div at bounding box center [621, 302] width 758 height 14
click at [250, 295] on div at bounding box center [621, 302] width 758 height 14
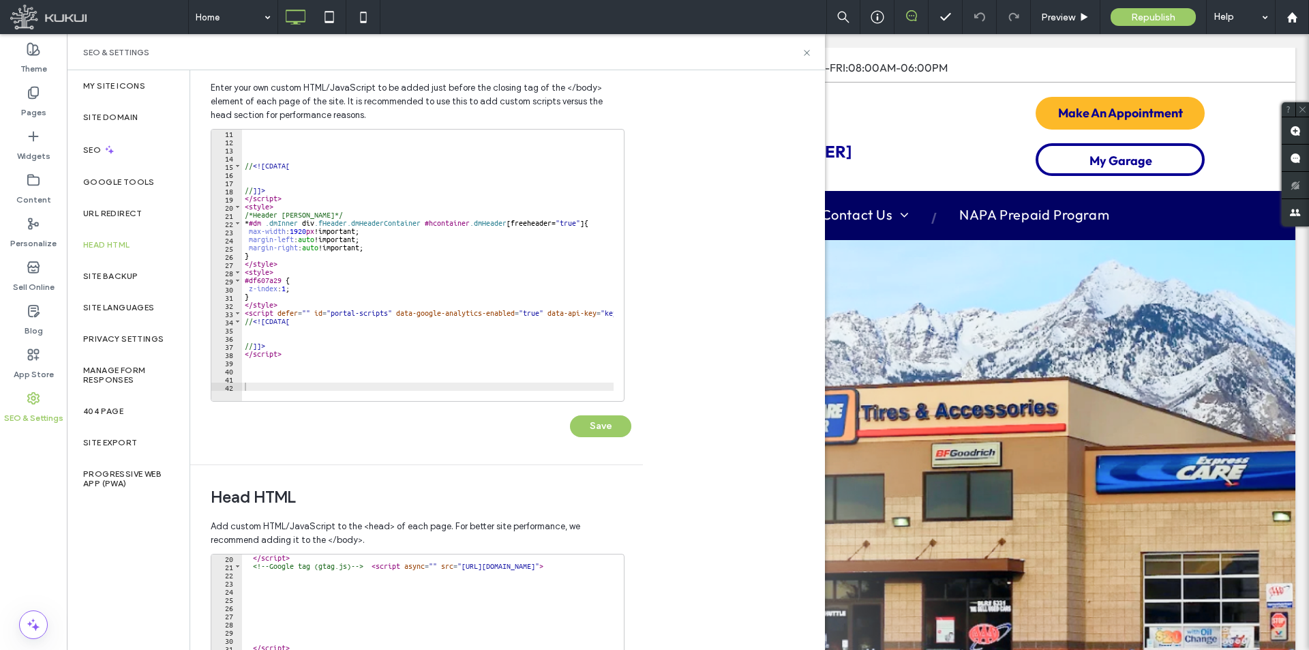
scroll to position [136, 0]
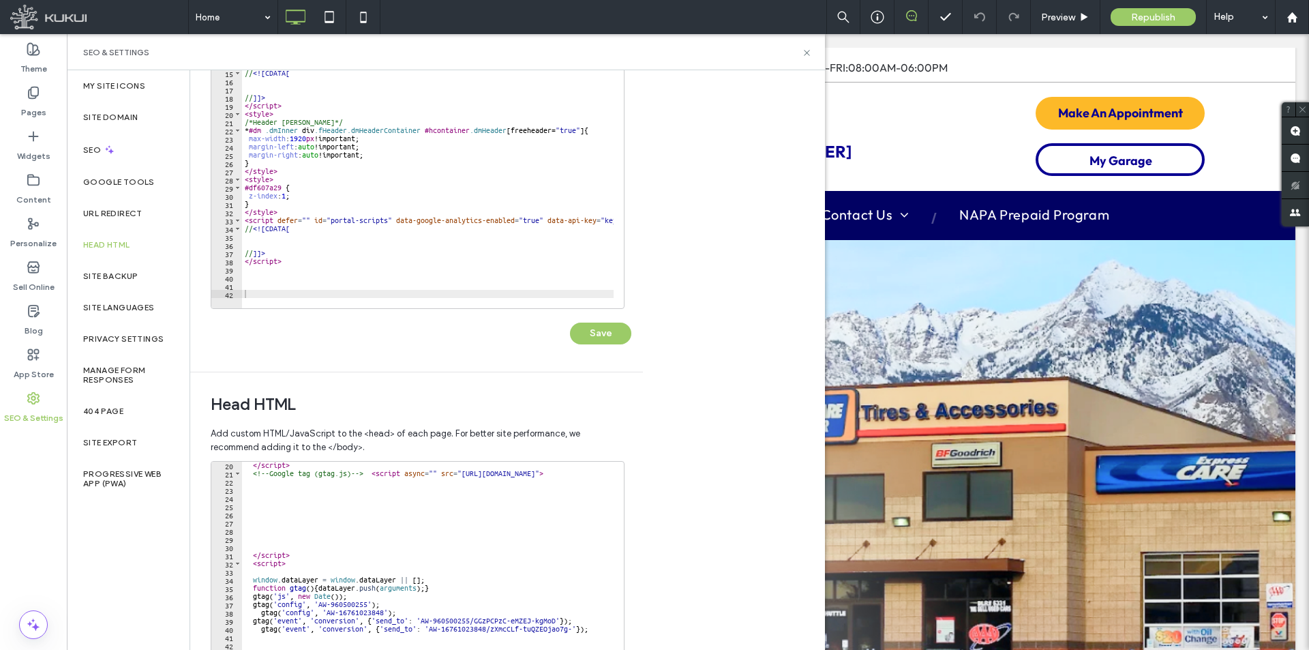
click at [342, 291] on div "// <![CDATA[ // ]]> </ script > < style > /*Header [PERSON_NAME]*/ * #dm .dmInn…" at bounding box center [621, 175] width 758 height 278
paste textarea "***"
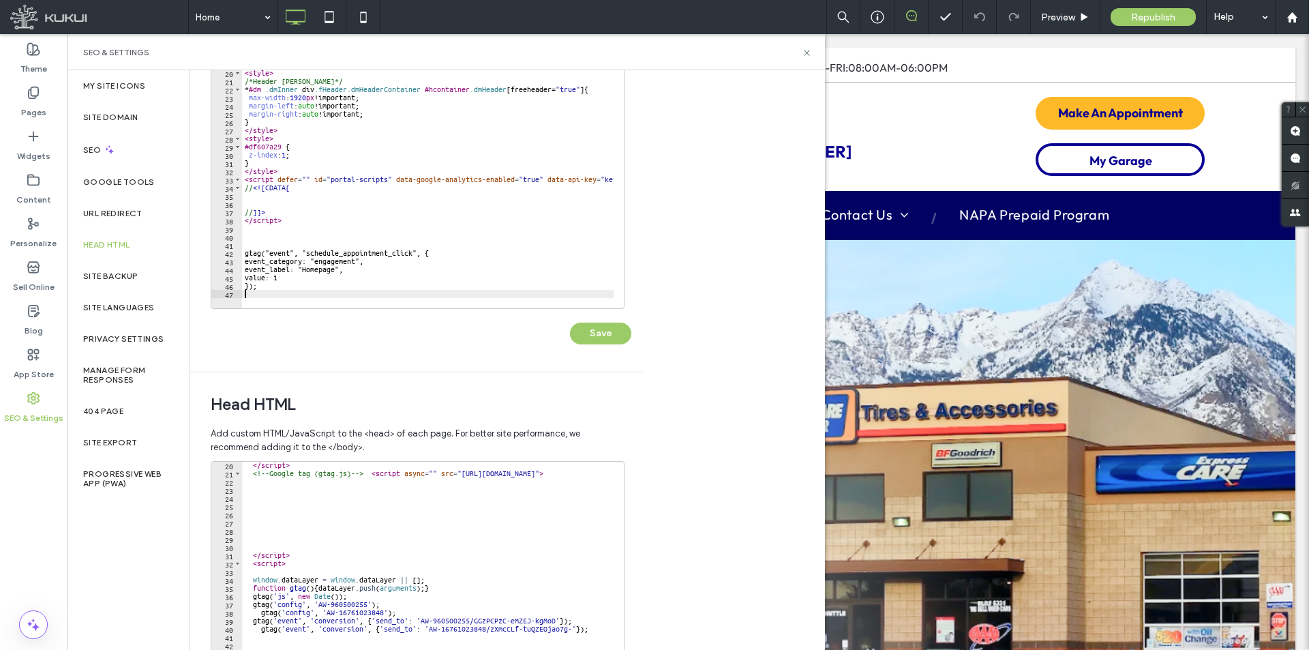
scroll to position [115, 0]
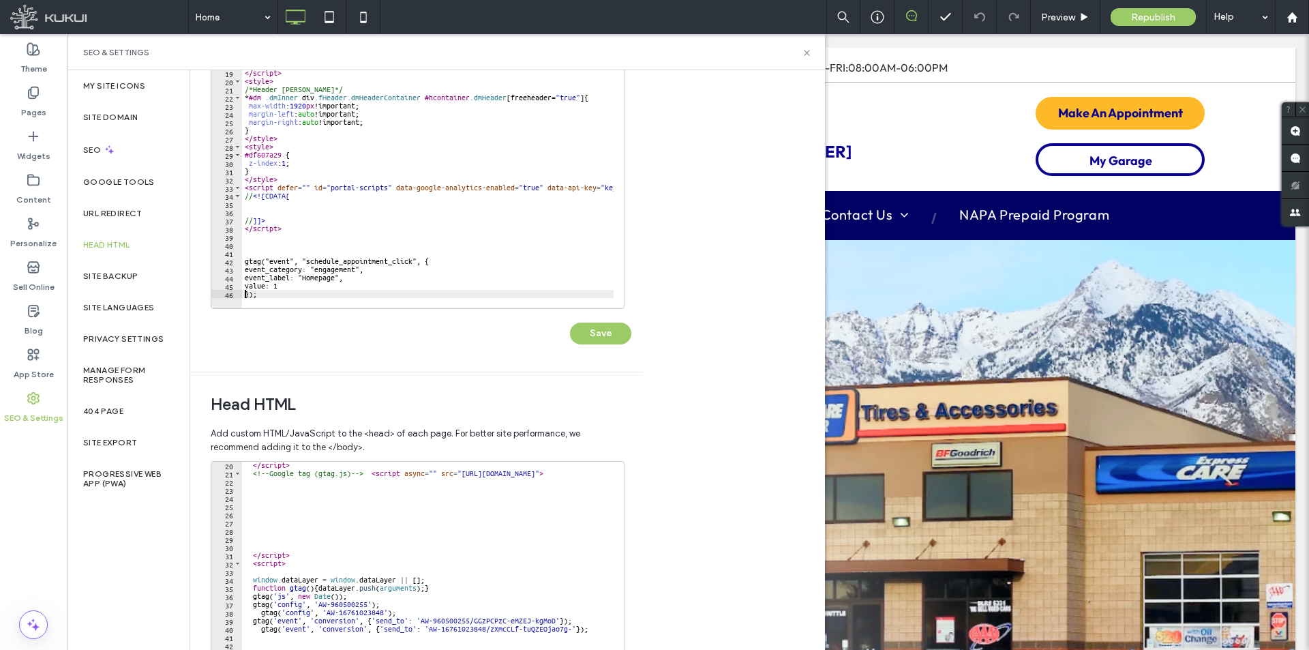
click at [246, 295] on div at bounding box center [621, 302] width 758 height 14
type textarea "**********"
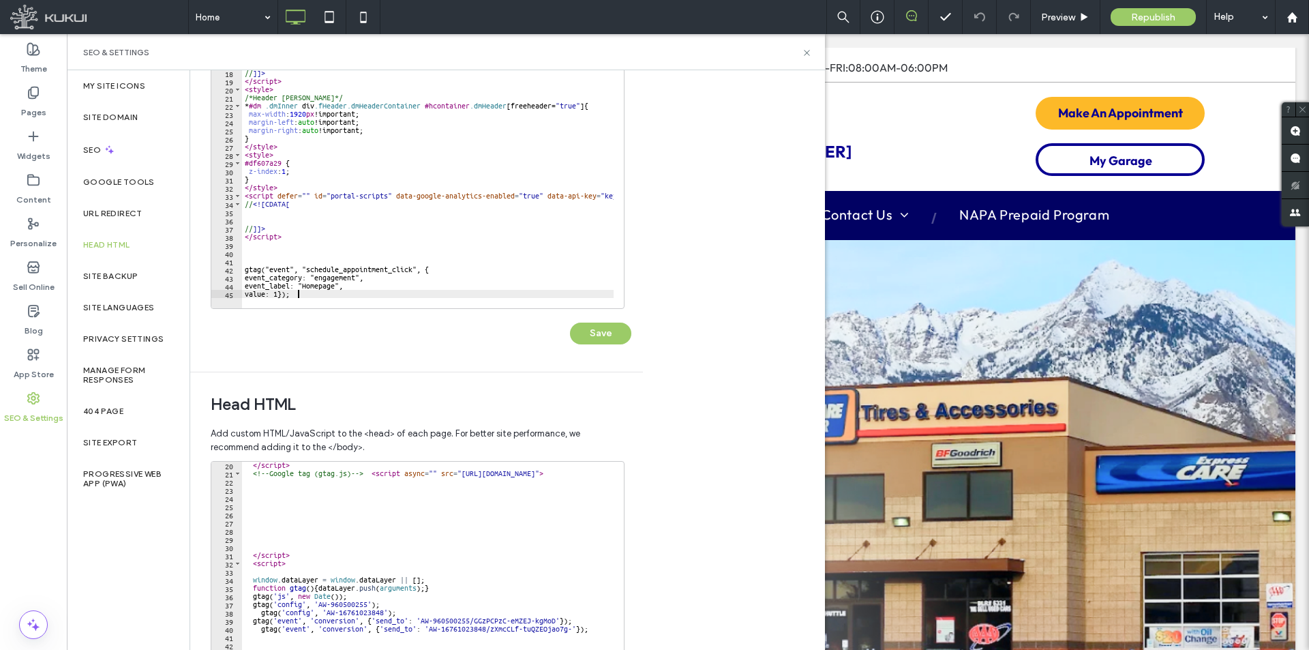
click at [384, 296] on div at bounding box center [621, 302] width 758 height 14
click at [598, 338] on button "Save" at bounding box center [600, 334] width 61 height 22
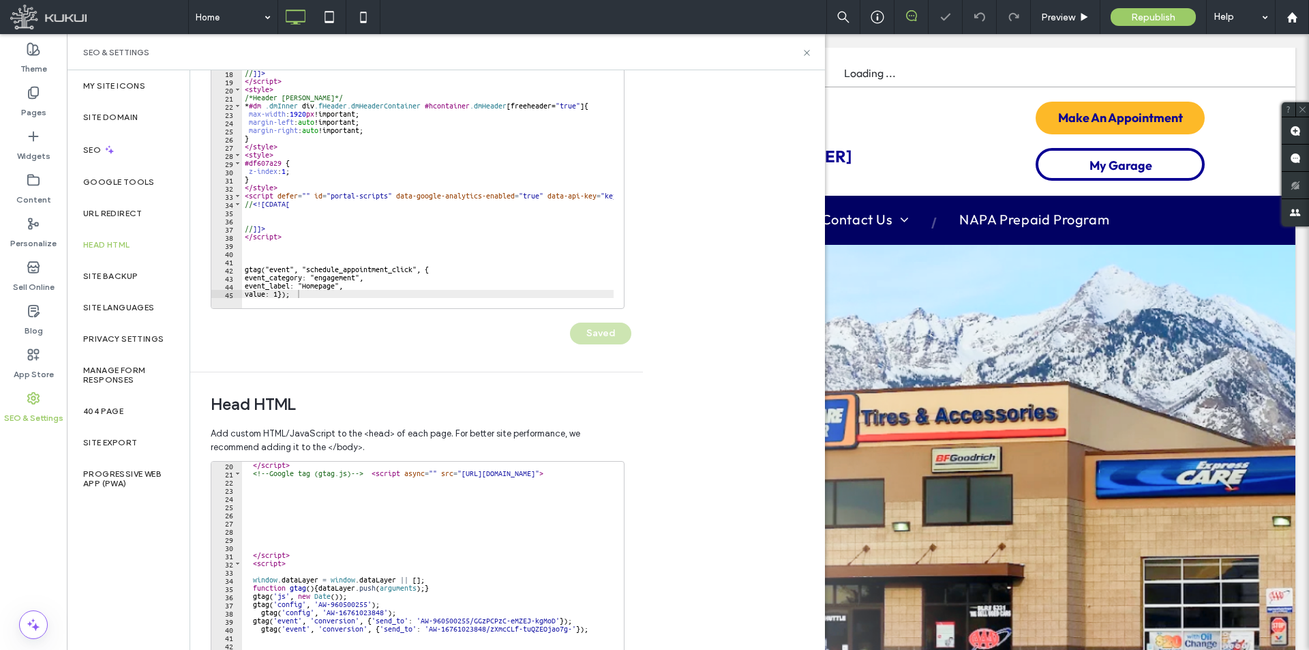
scroll to position [0, 0]
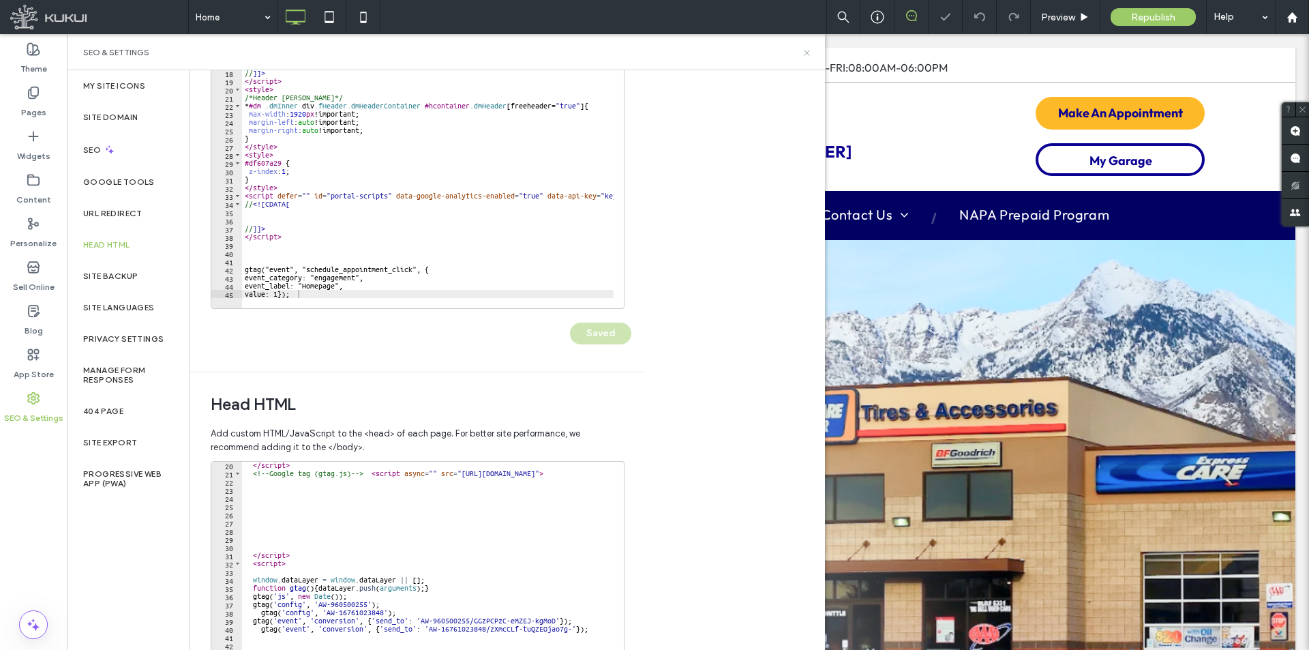
click at [803, 50] on icon at bounding box center [807, 53] width 10 height 10
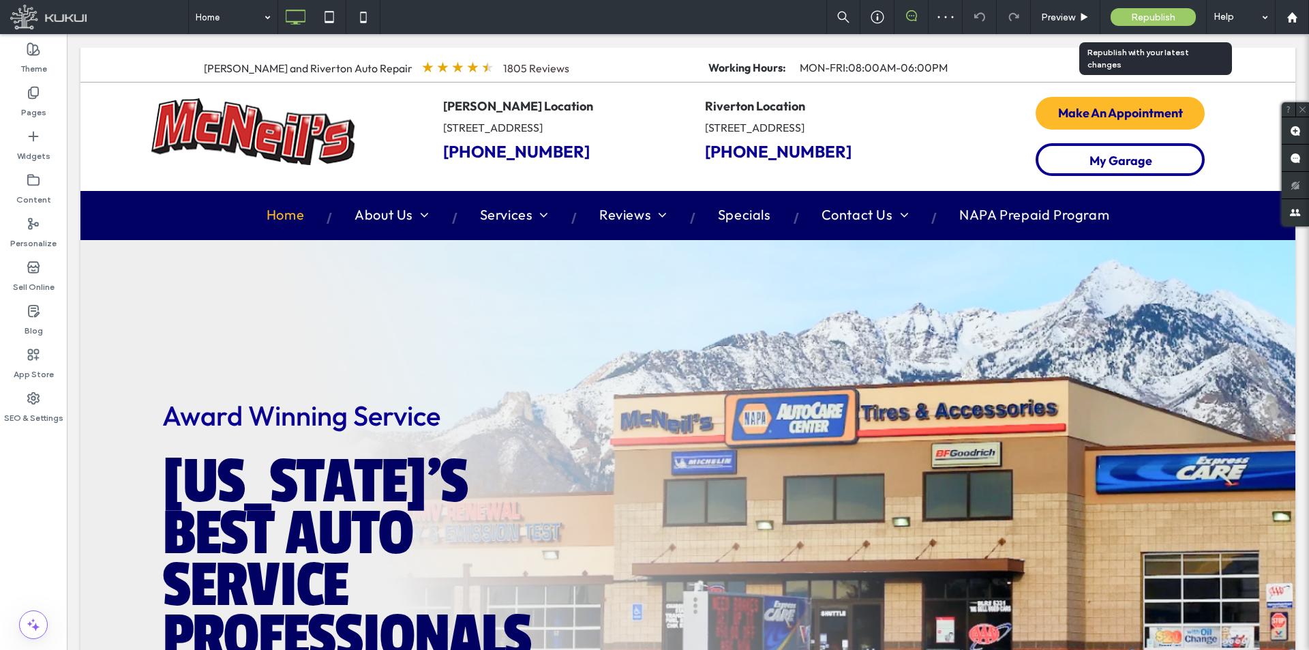
click at [1144, 18] on span "Republish" at bounding box center [1153, 18] width 44 height 12
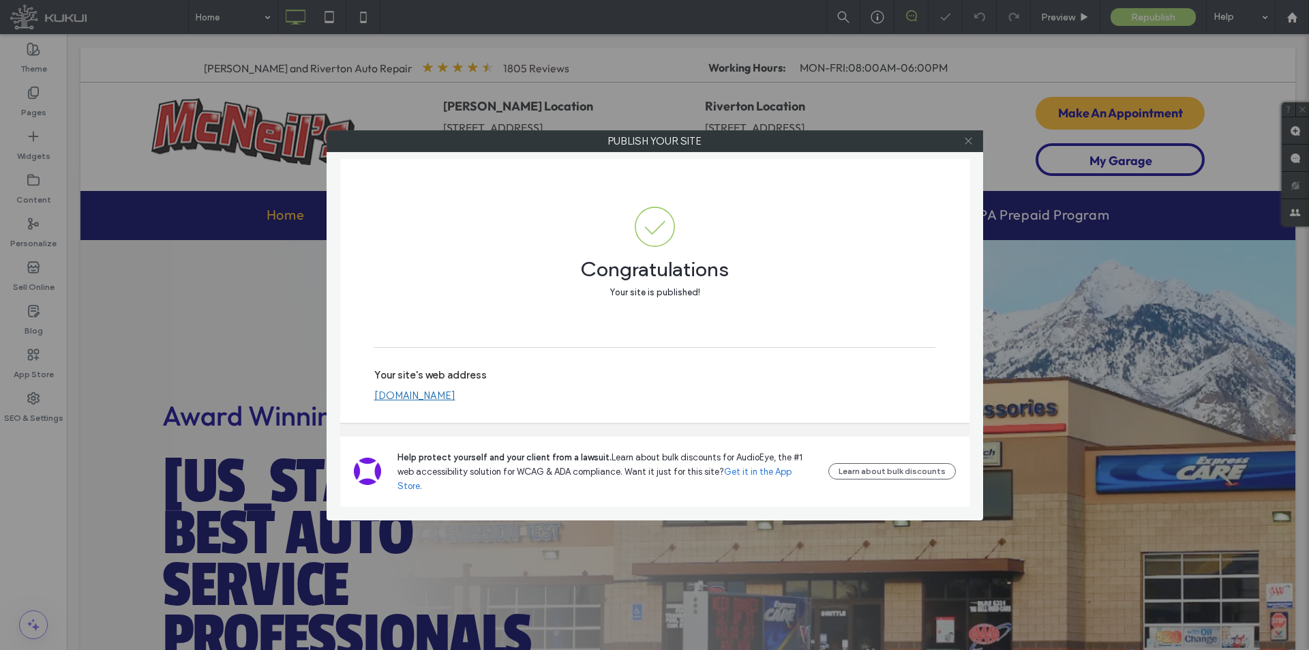
click at [970, 143] on use at bounding box center [968, 141] width 7 height 7
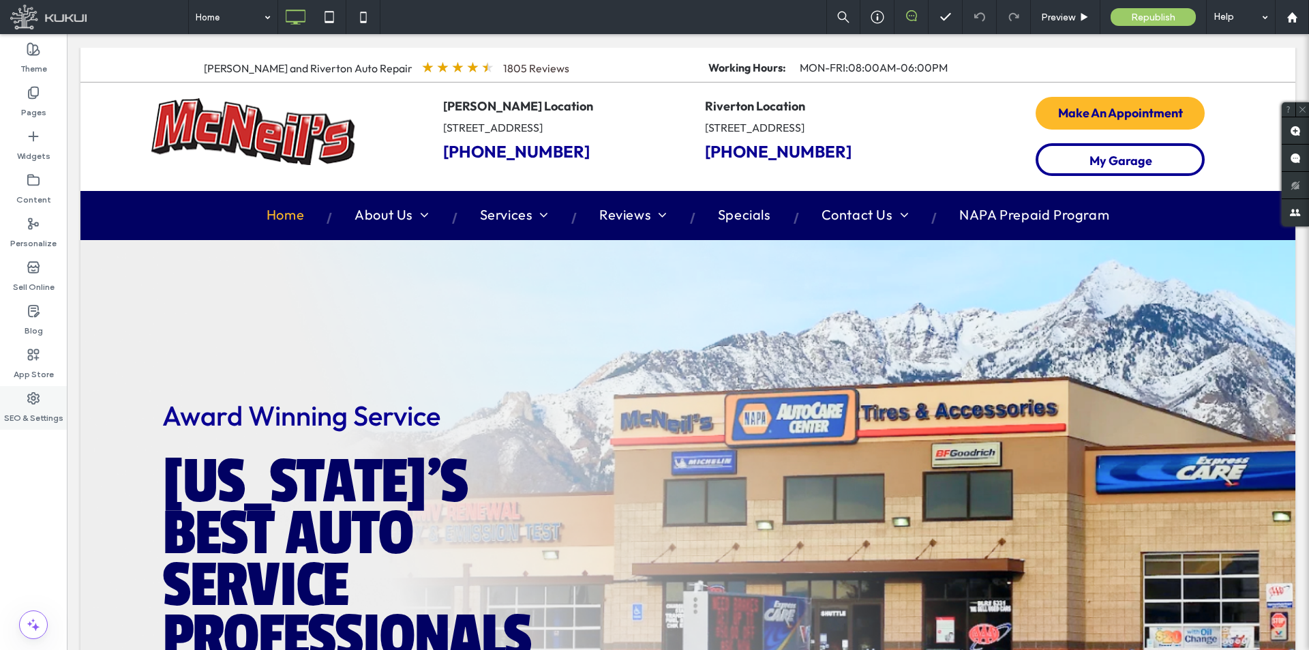
click at [5, 399] on div "SEO & Settings" at bounding box center [33, 408] width 67 height 44
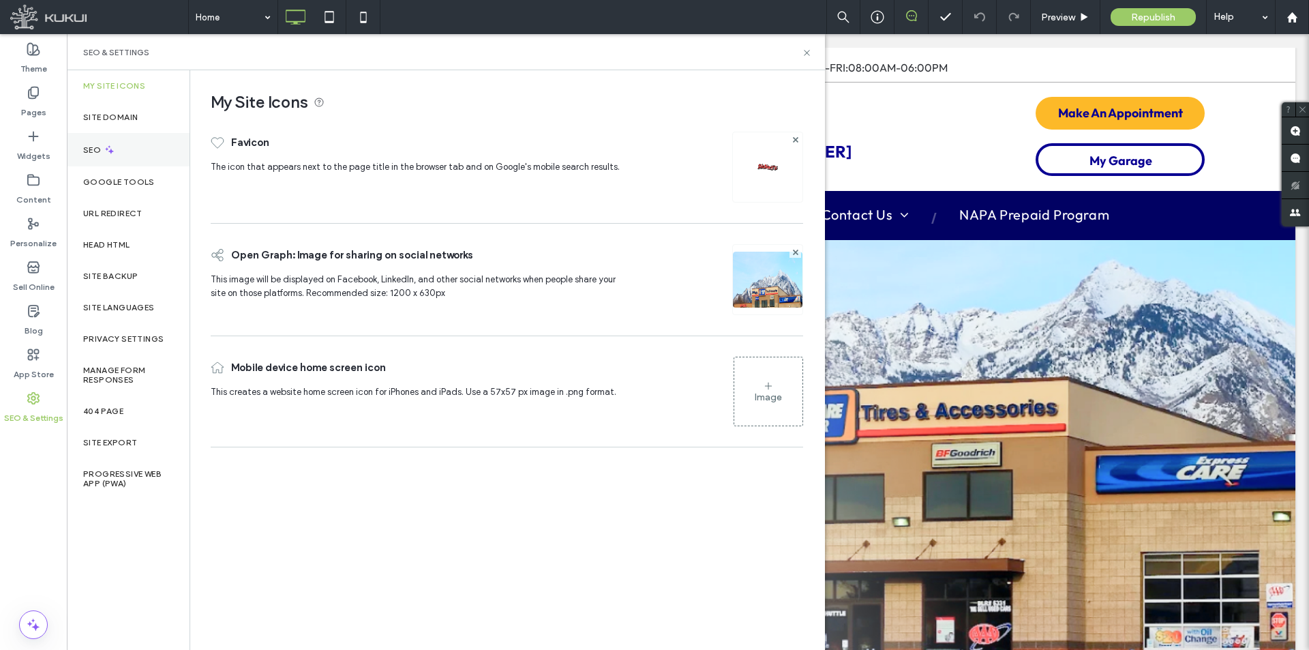
click at [160, 147] on div "SEO" at bounding box center [128, 149] width 123 height 33
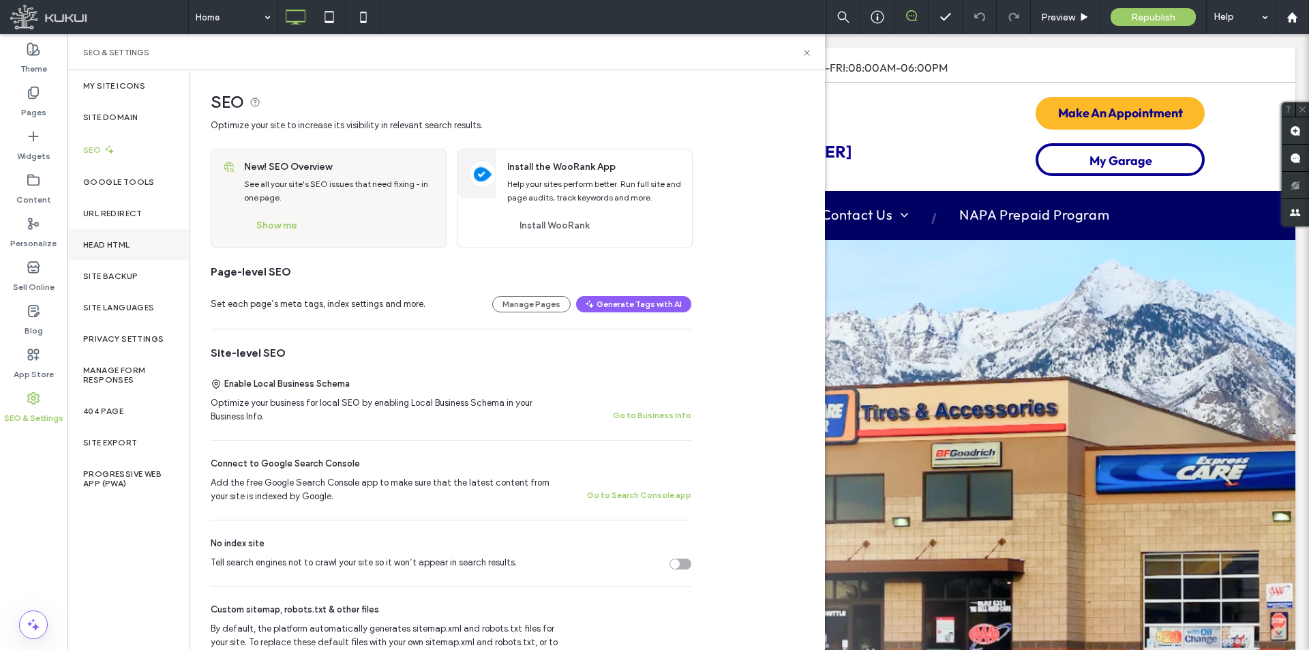
click at [136, 248] on div "Head HTML" at bounding box center [128, 244] width 123 height 31
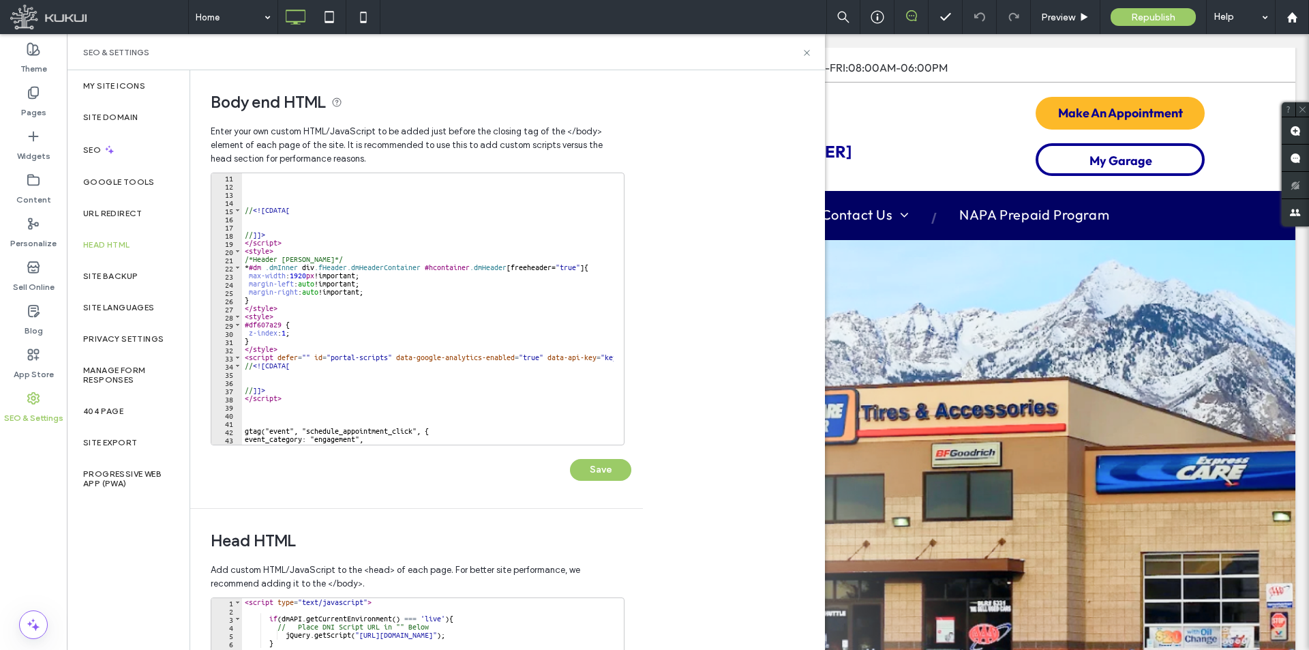
scroll to position [107, 0]
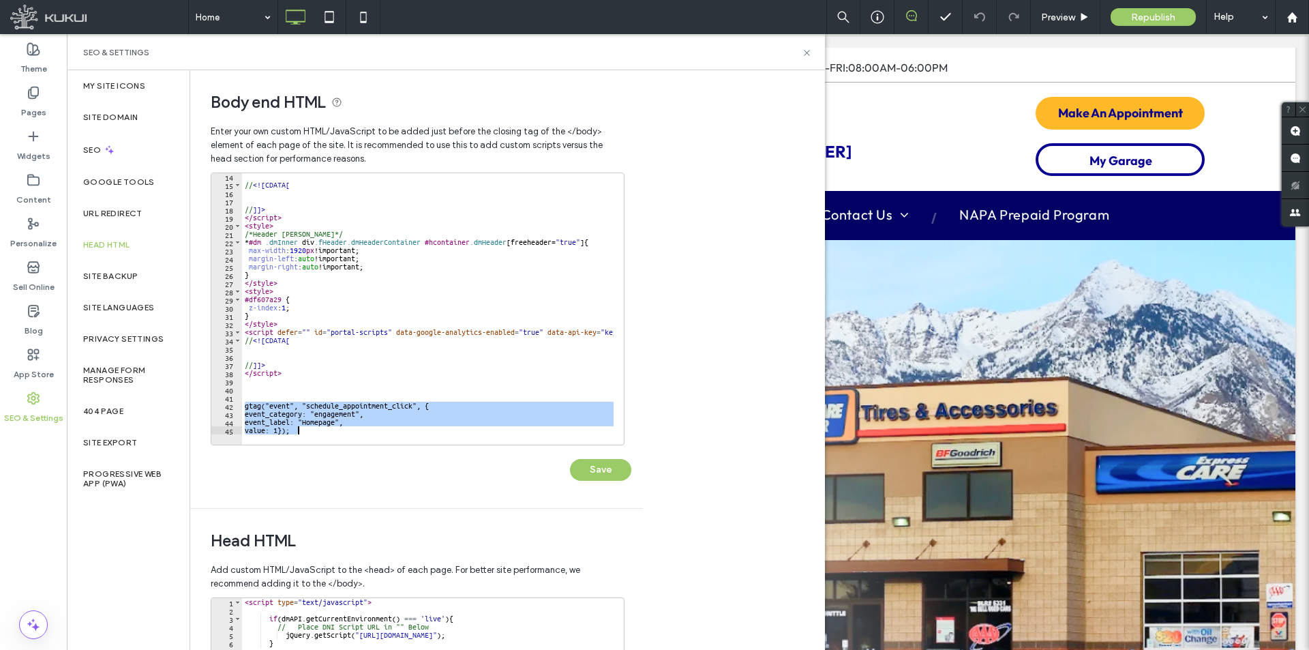
drag, startPoint x: 243, startPoint y: 409, endPoint x: 357, endPoint y: 432, distance: 116.2
click at [357, 432] on div "**********" at bounding box center [418, 309] width 414 height 273
type textarea "**********"
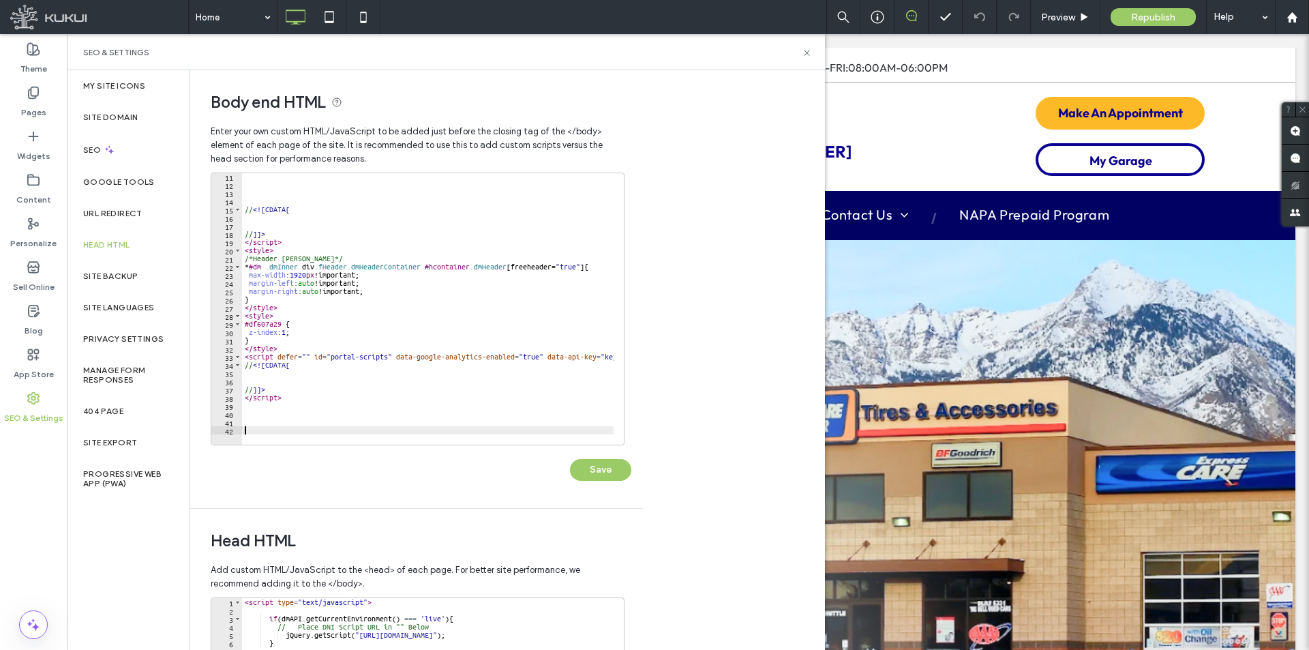
click at [624, 483] on div "11 12 13 14 15 16 17 18 19 20 21 22 23 24 25 26 27 28 29 30 31 32 33 34 35 36 3…" at bounding box center [421, 334] width 421 height 322
click at [621, 477] on button "Save" at bounding box center [600, 470] width 61 height 22
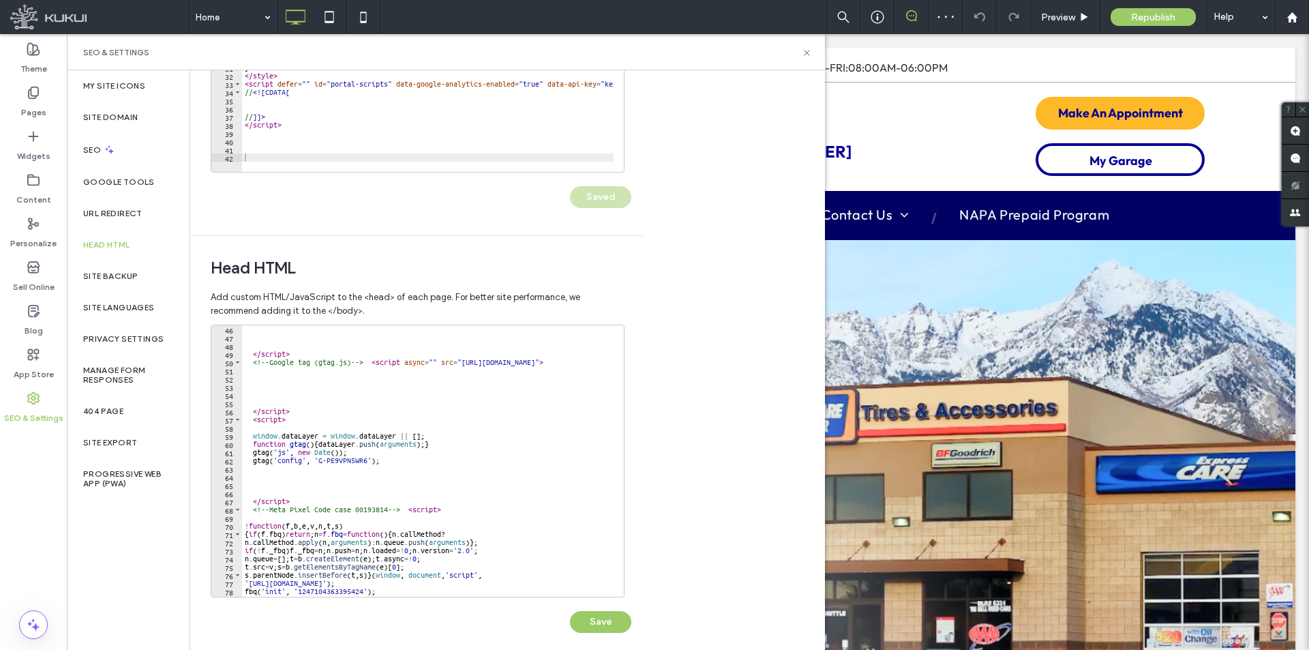
scroll to position [443, 0]
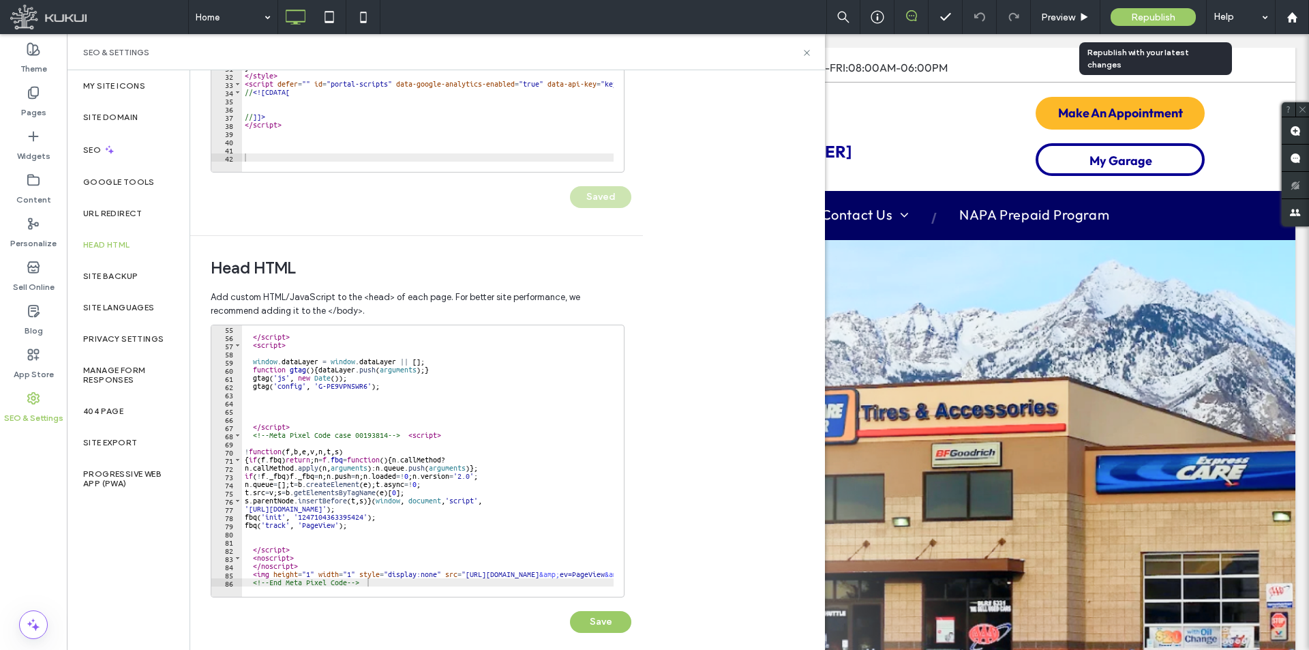
click at [1184, 10] on div "Republish" at bounding box center [1153, 17] width 85 height 18
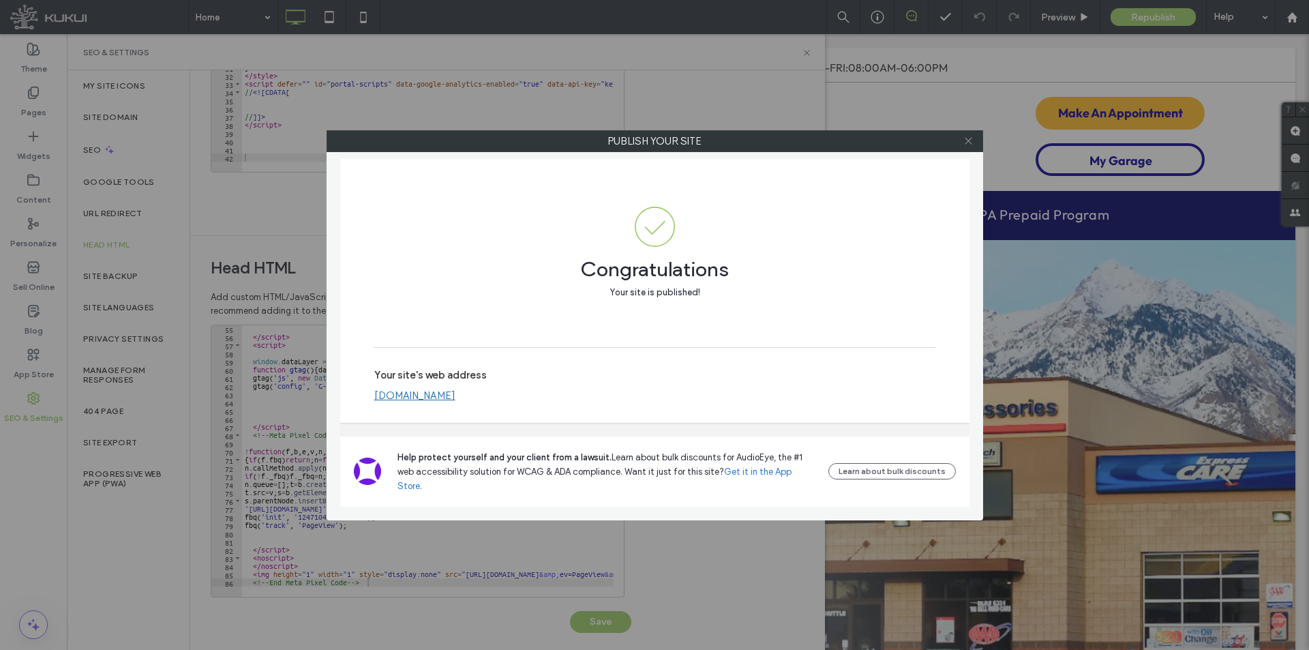
click at [971, 143] on icon at bounding box center [969, 141] width 10 height 10
